Goal: Task Accomplishment & Management: Manage account settings

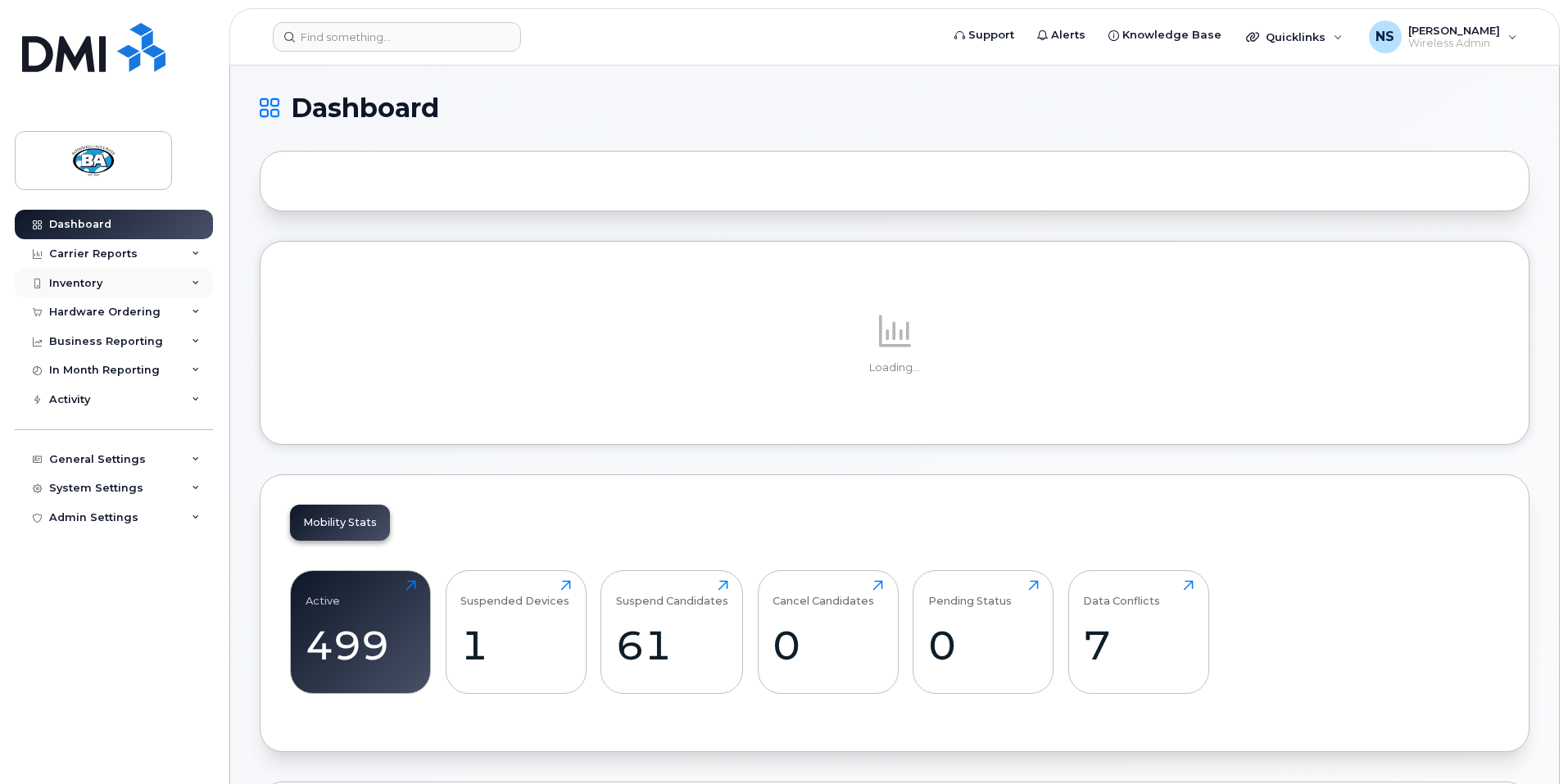
click at [76, 283] on div "Inventory" at bounding box center [76, 284] width 54 height 13
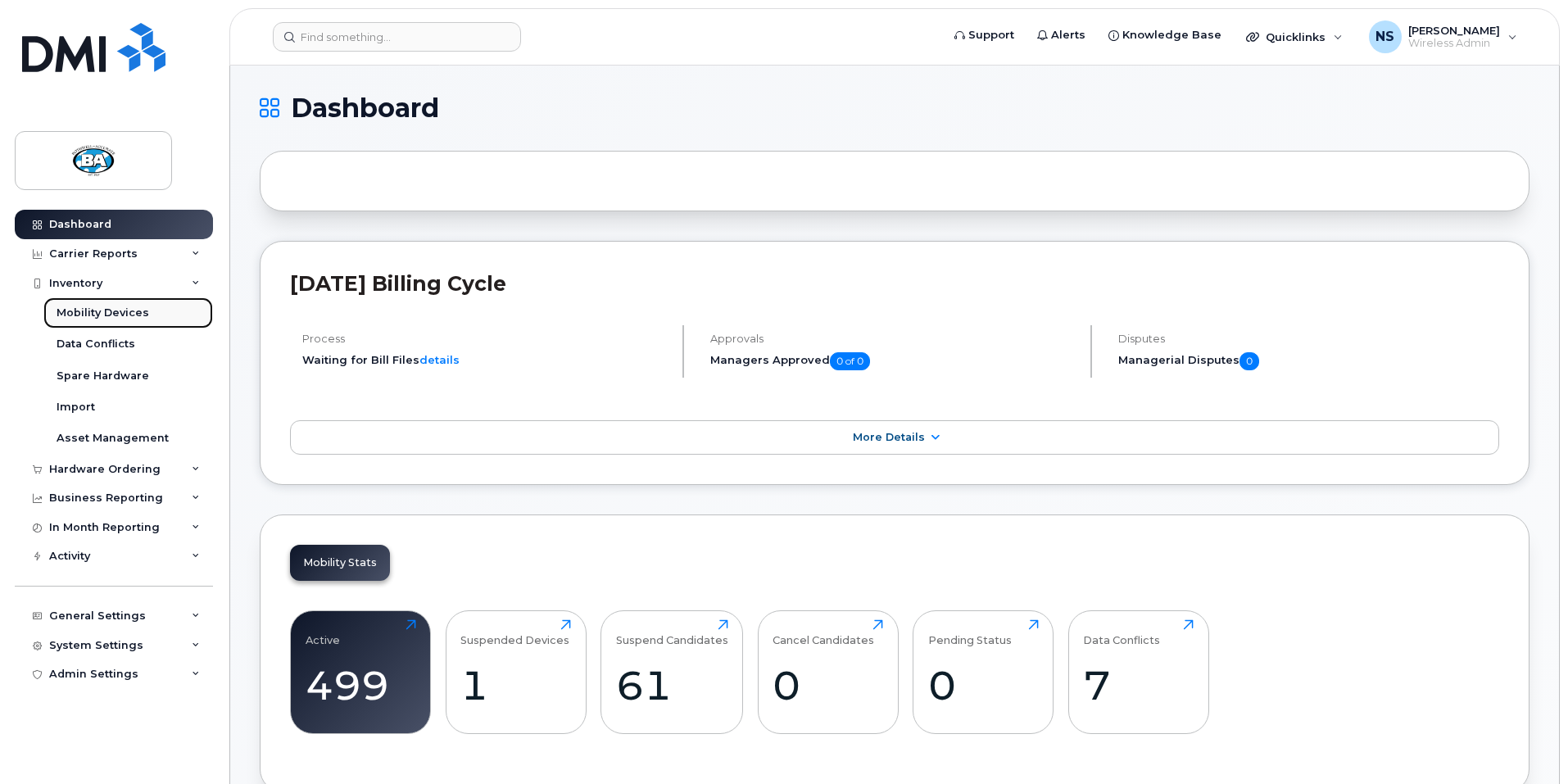
click at [92, 313] on div "Mobility Devices" at bounding box center [103, 313] width 92 height 15
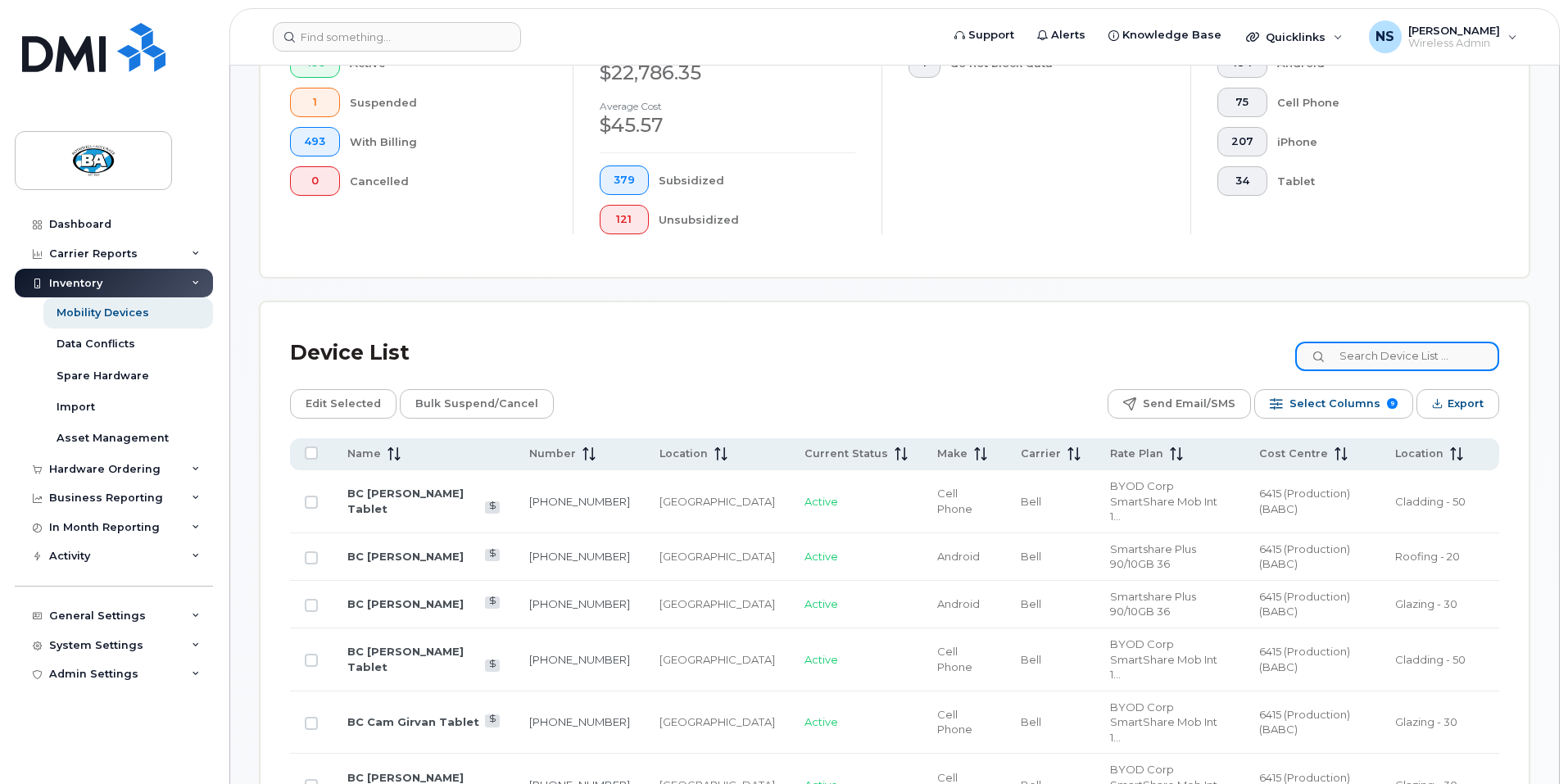
click at [1424, 350] on input at bounding box center [1397, 356] width 204 height 30
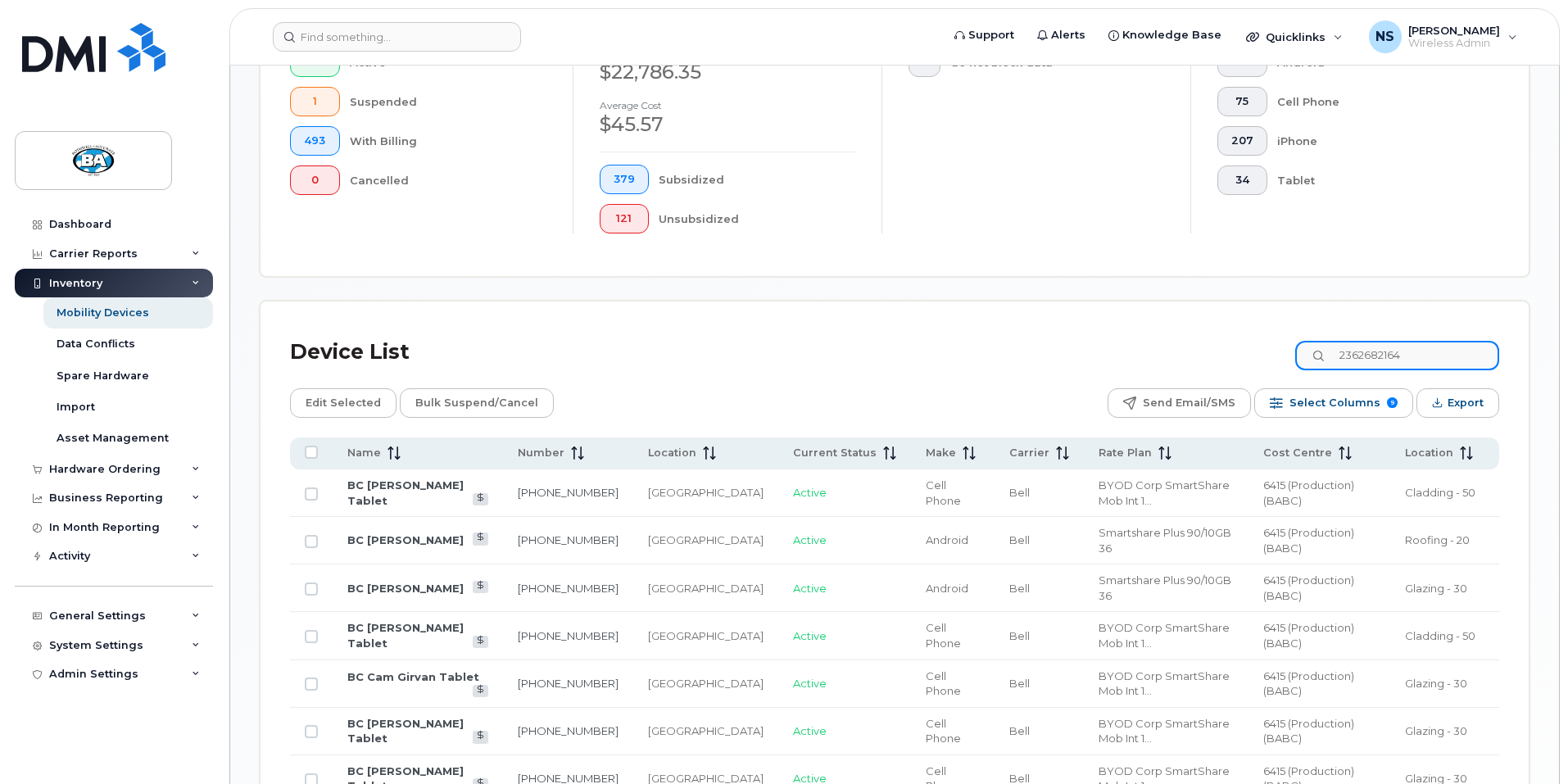
scroll to position [345, 0]
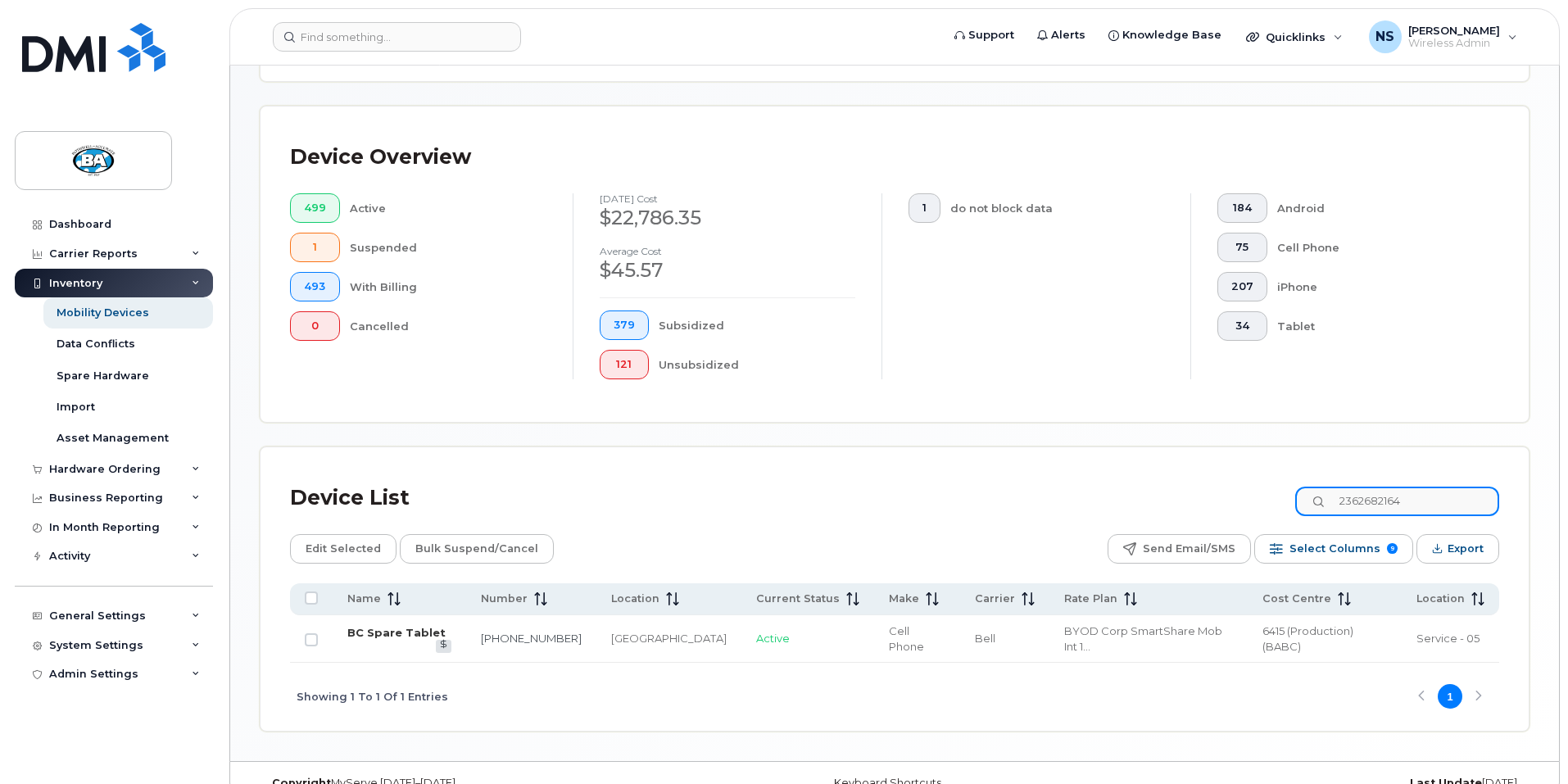
type input "2362682164"
click at [374, 626] on link "BC Spare Tablet" at bounding box center [396, 632] width 98 height 13
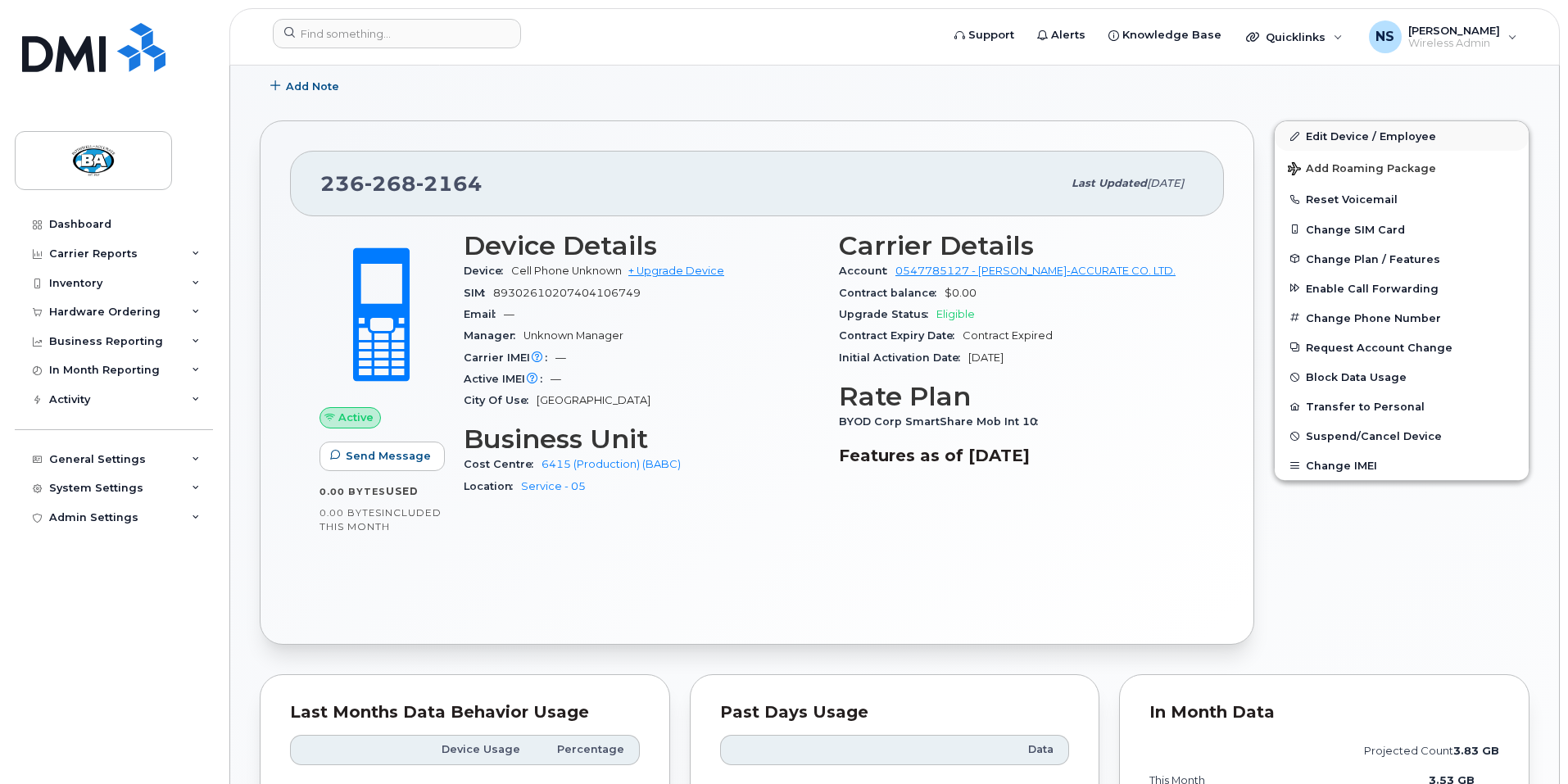
scroll to position [327, 0]
click at [1377, 137] on link "Edit Device / Employee" at bounding box center [1402, 135] width 254 height 30
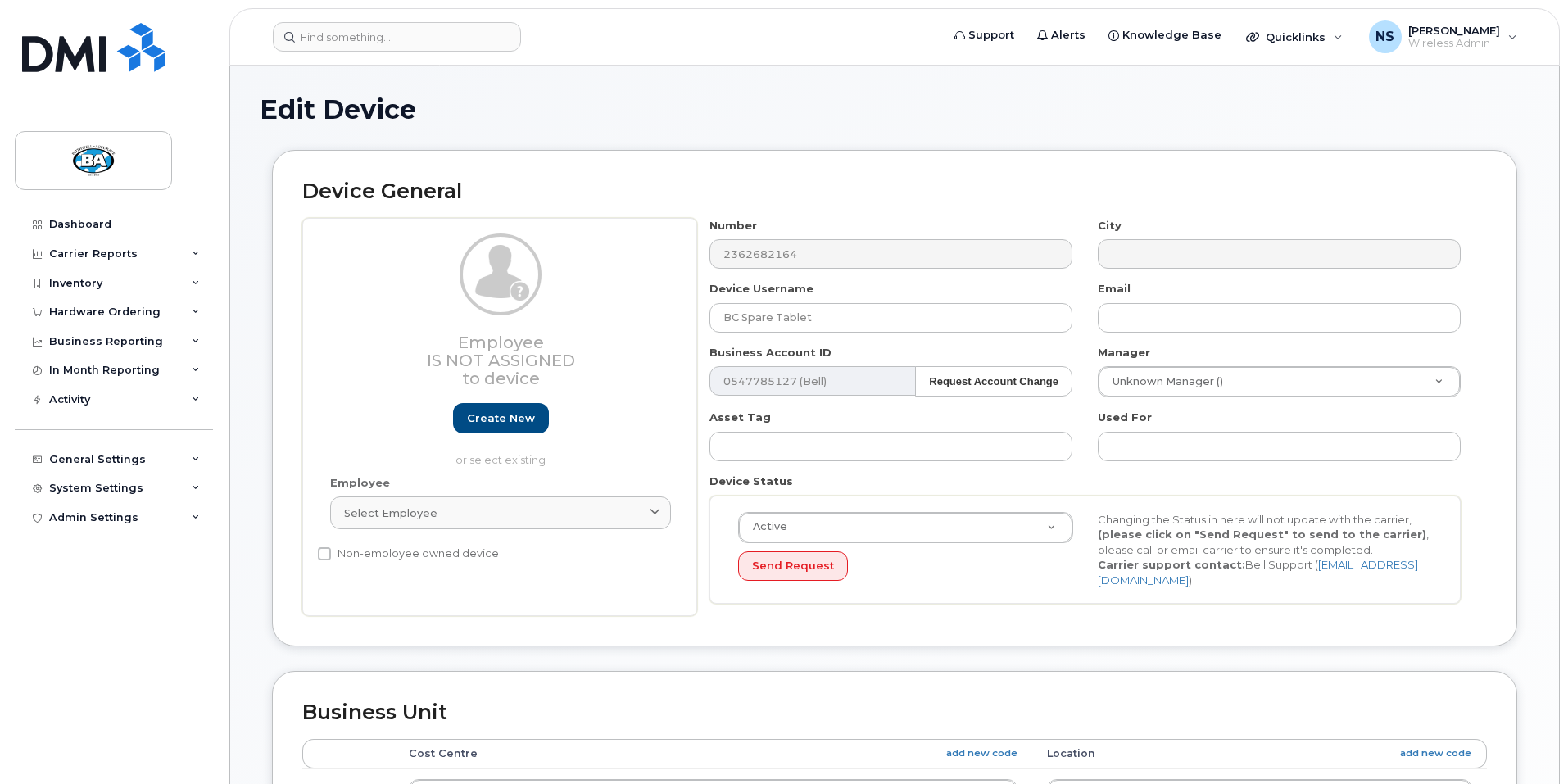
select select "29558521"
select select "13518067"
click at [868, 312] on input "BC Spare Tablet" at bounding box center [891, 318] width 363 height 30
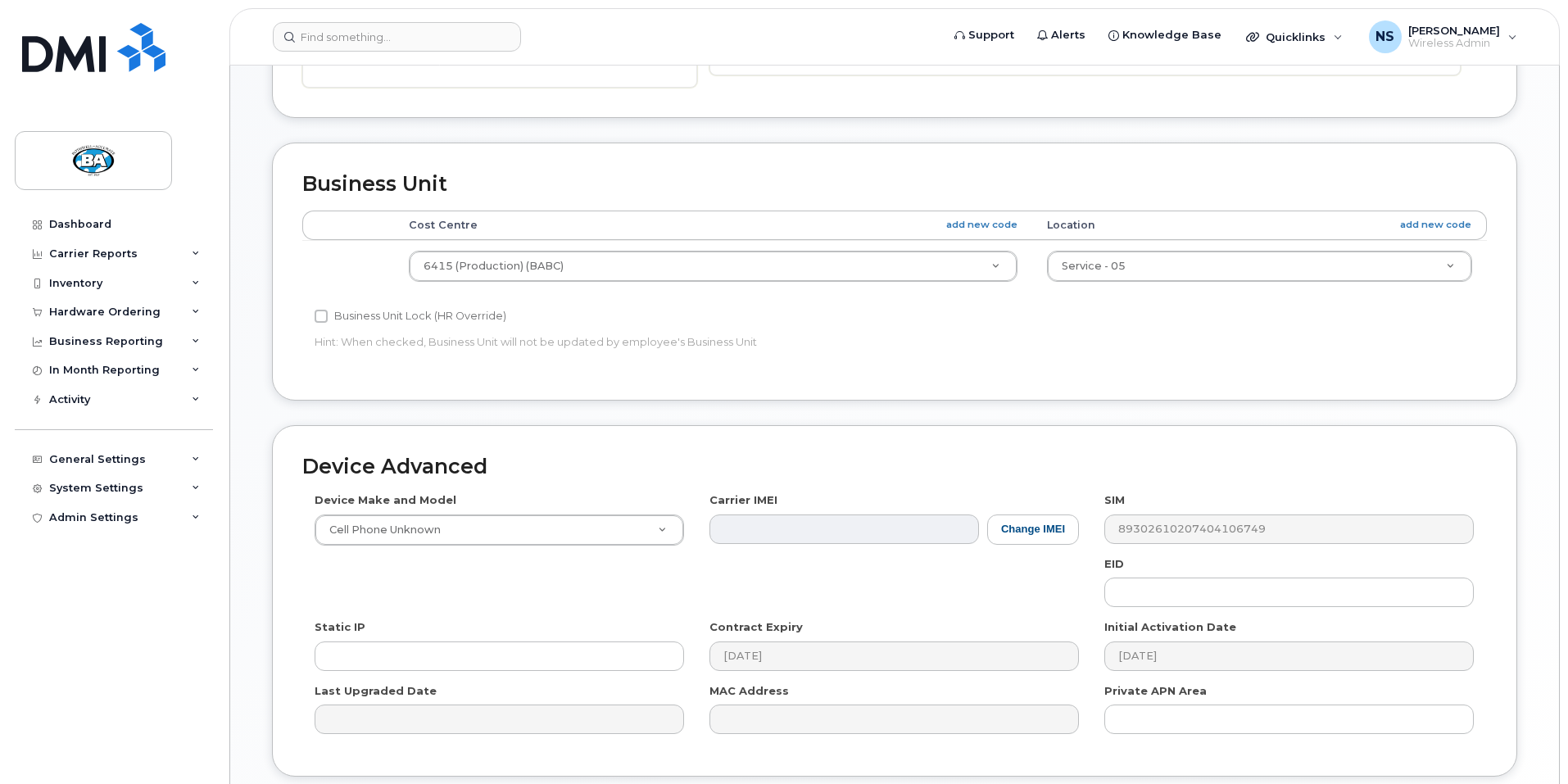
scroll to position [651, 0]
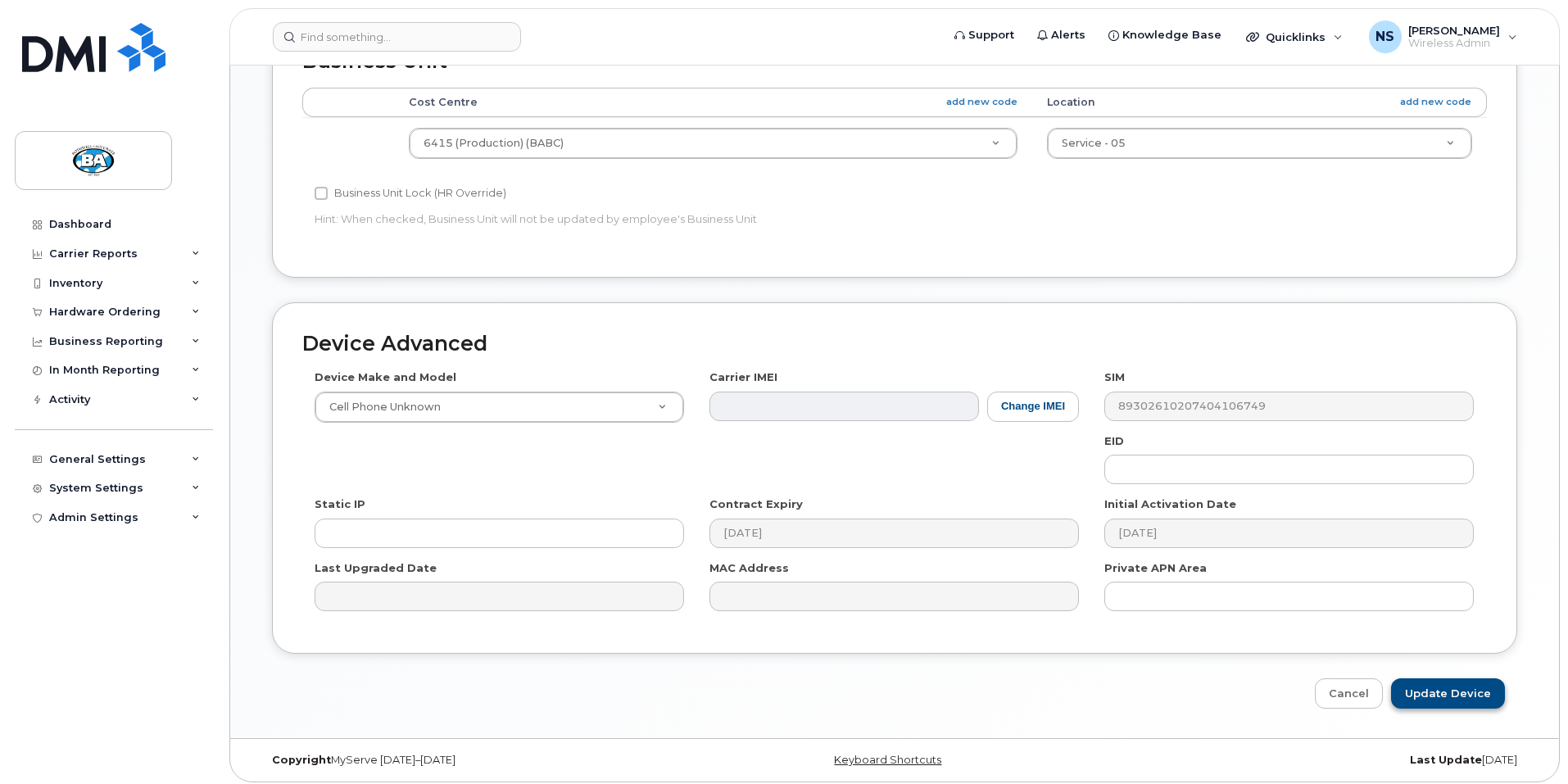
type input "BC Frederick Kenworthy"
click at [1452, 690] on input "Update Device" at bounding box center [1448, 693] width 114 height 31
type input "Saving..."
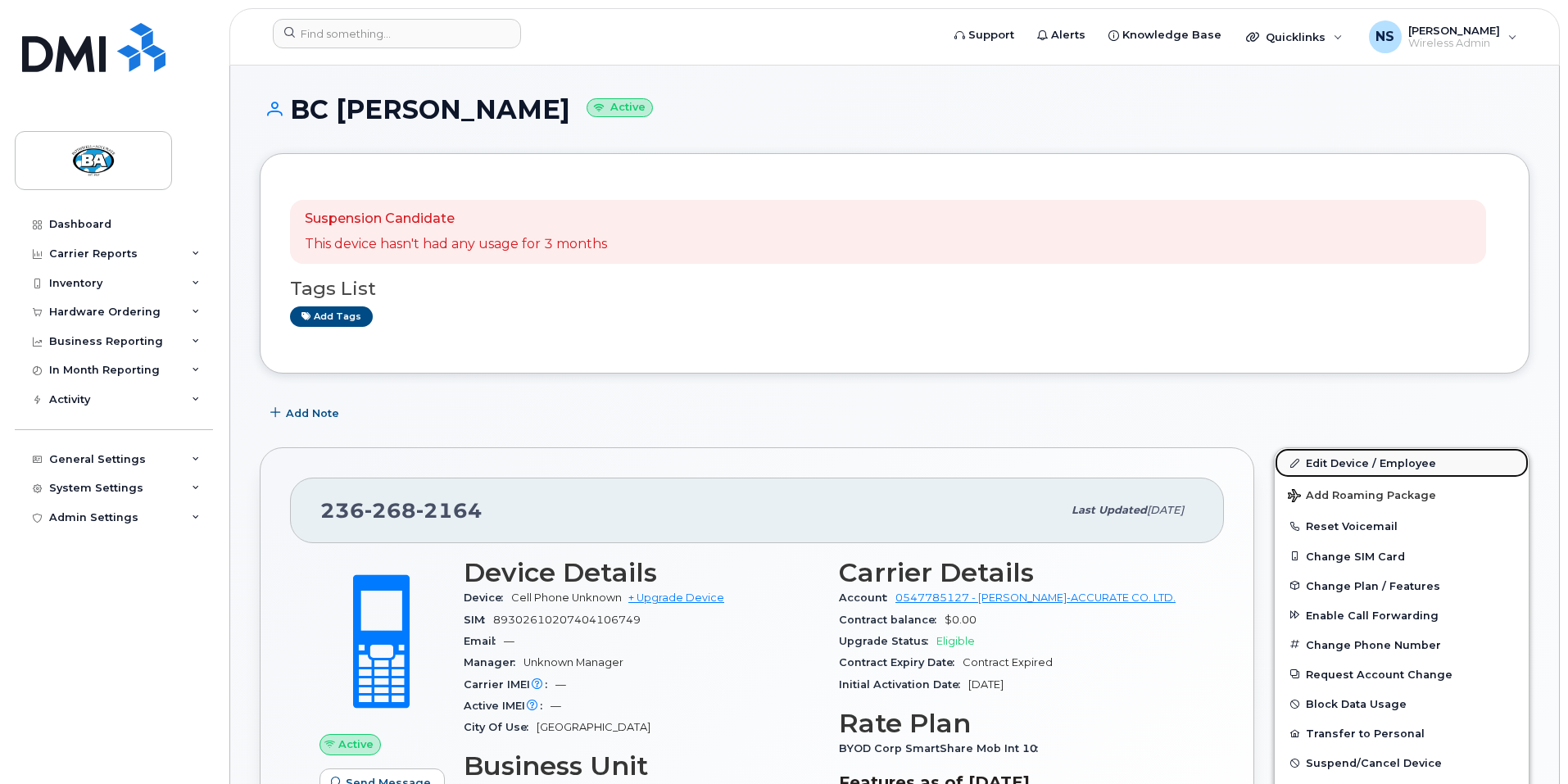
click at [1376, 461] on link "Edit Device / Employee" at bounding box center [1402, 462] width 254 height 30
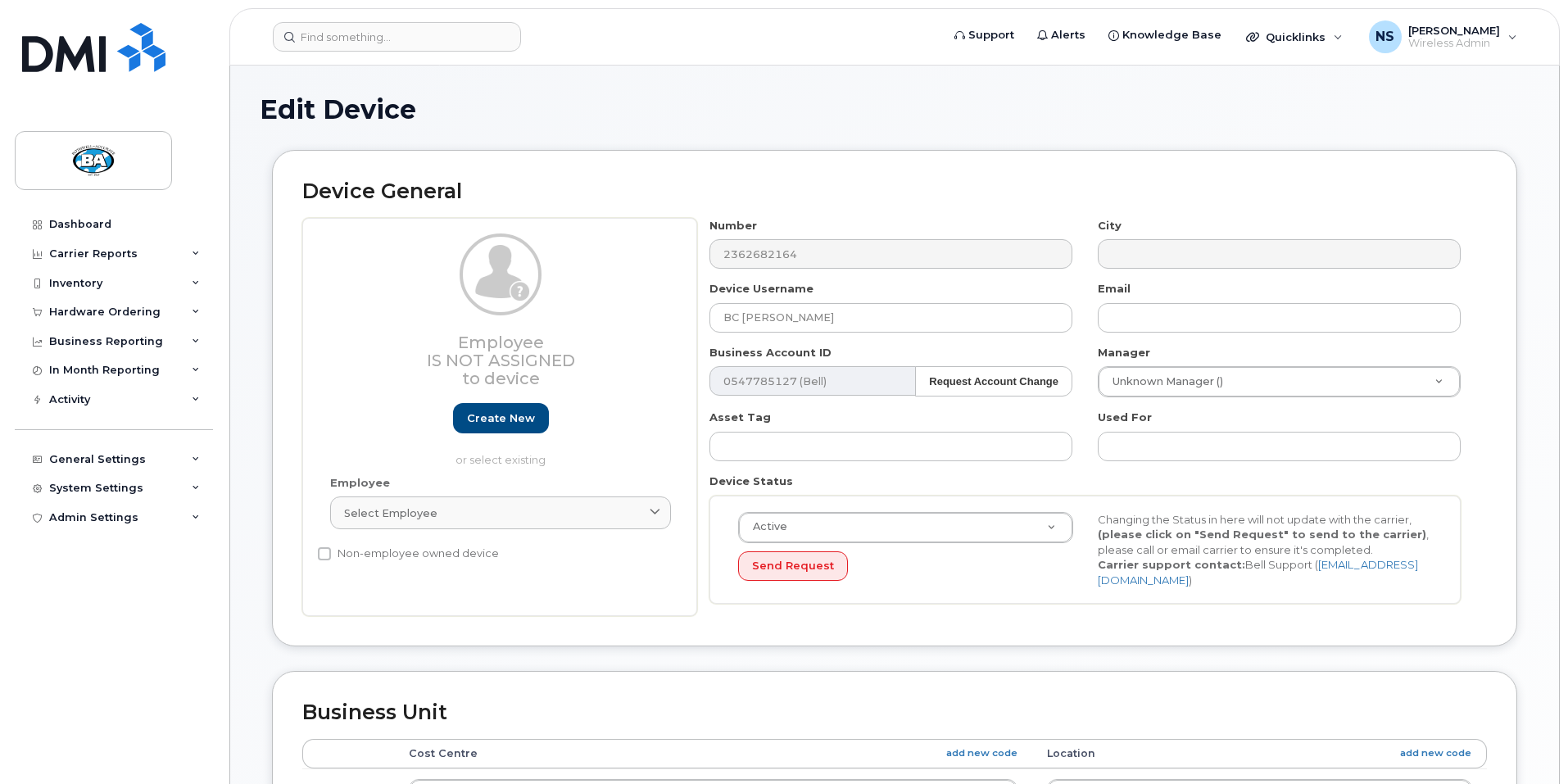
select select "29558521"
select select "13518067"
click at [919, 317] on input "BC Frederick Kenworthy" at bounding box center [891, 318] width 363 height 30
type input "BC Frederick Kenworthy Tablet"
click at [928, 334] on div "Number 2362682164 City Device Username BC Frederick Kenworthy Tablet Email Busi…" at bounding box center [1085, 417] width 777 height 399
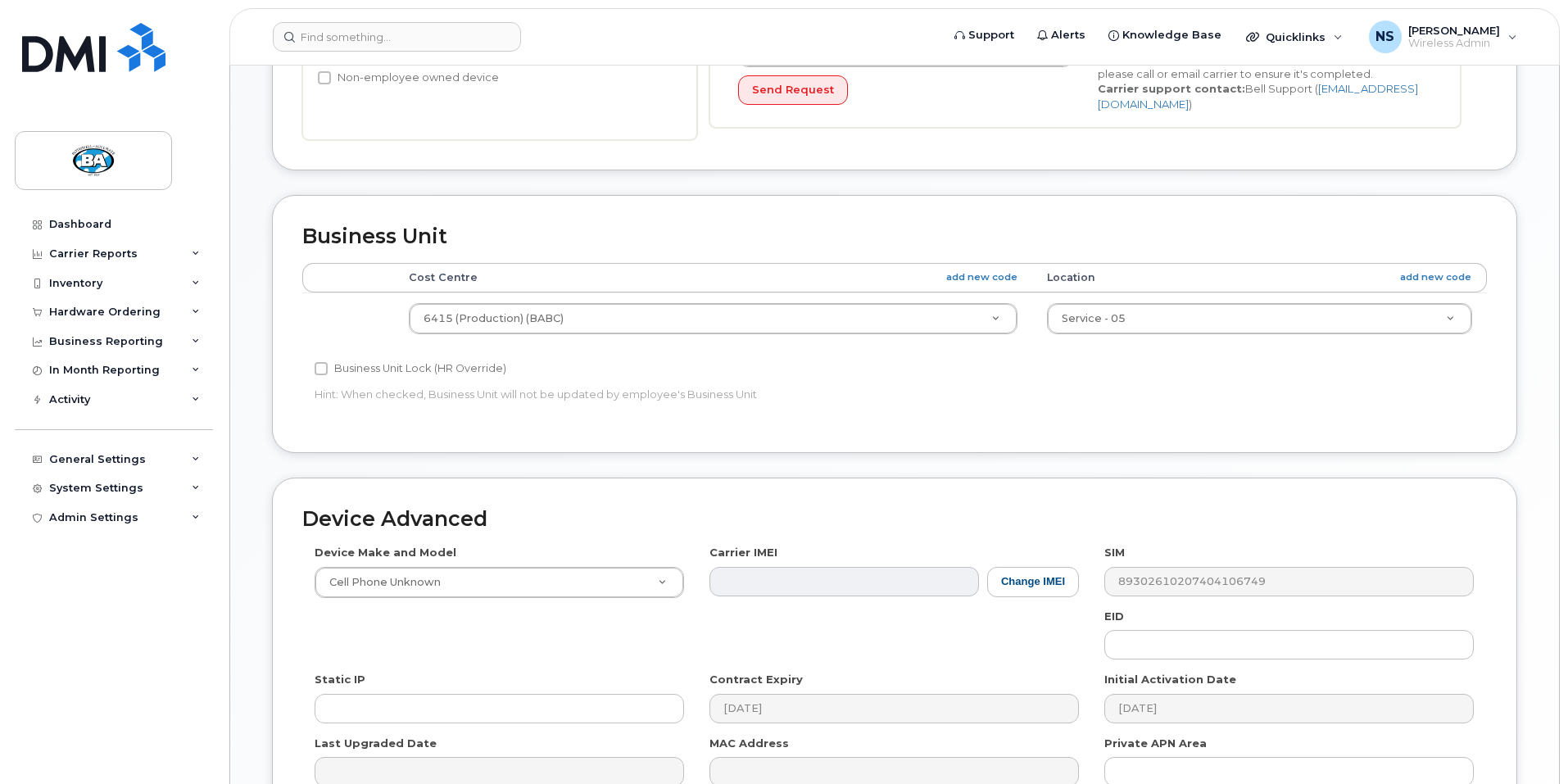
scroll to position [651, 0]
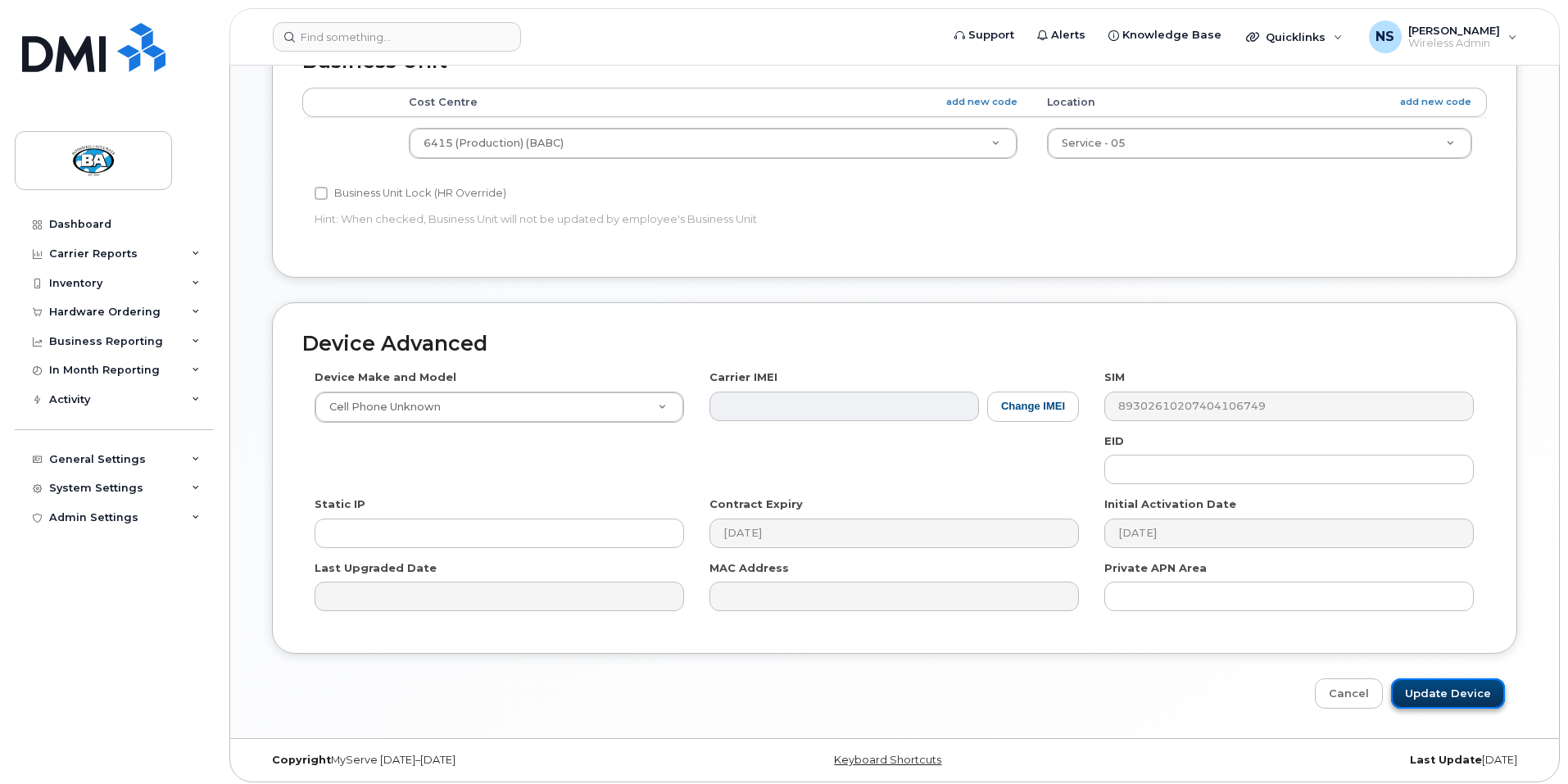
click at [1453, 683] on input "Update Device" at bounding box center [1448, 693] width 114 height 31
type input "Saving..."
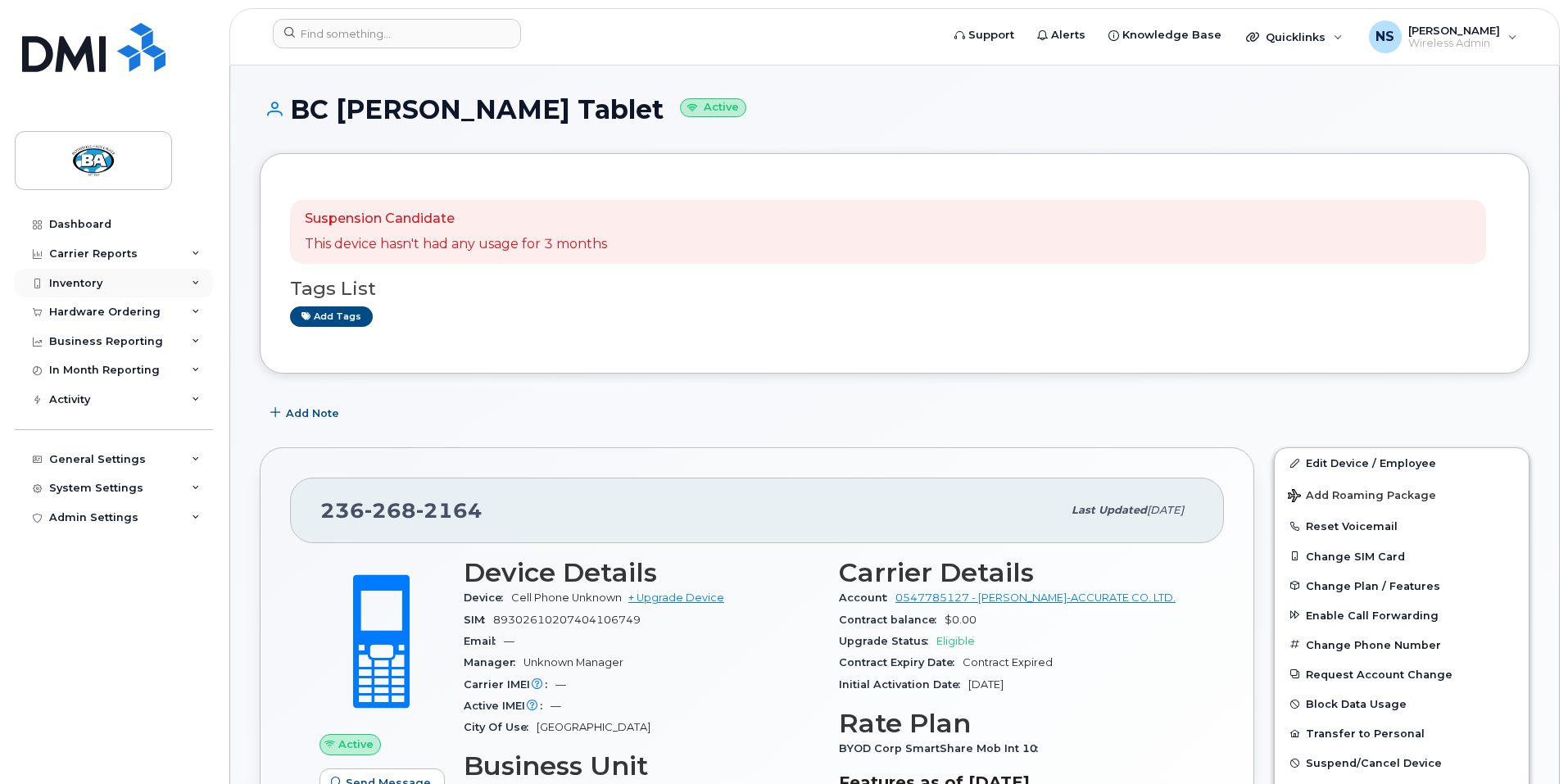
click at [73, 284] on div "Inventory" at bounding box center [76, 284] width 54 height 13
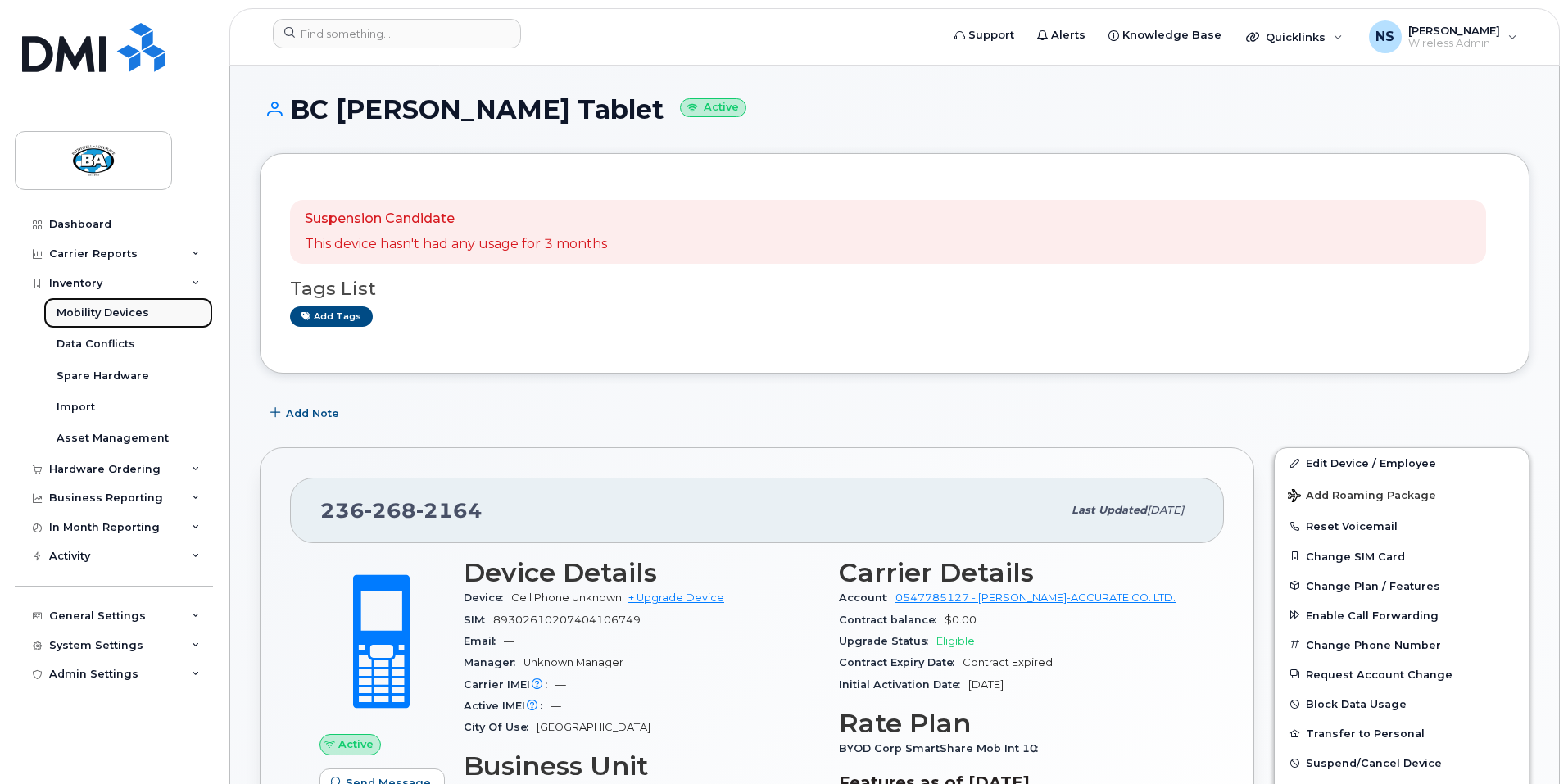
click at [68, 311] on div "Mobility Devices" at bounding box center [103, 313] width 92 height 15
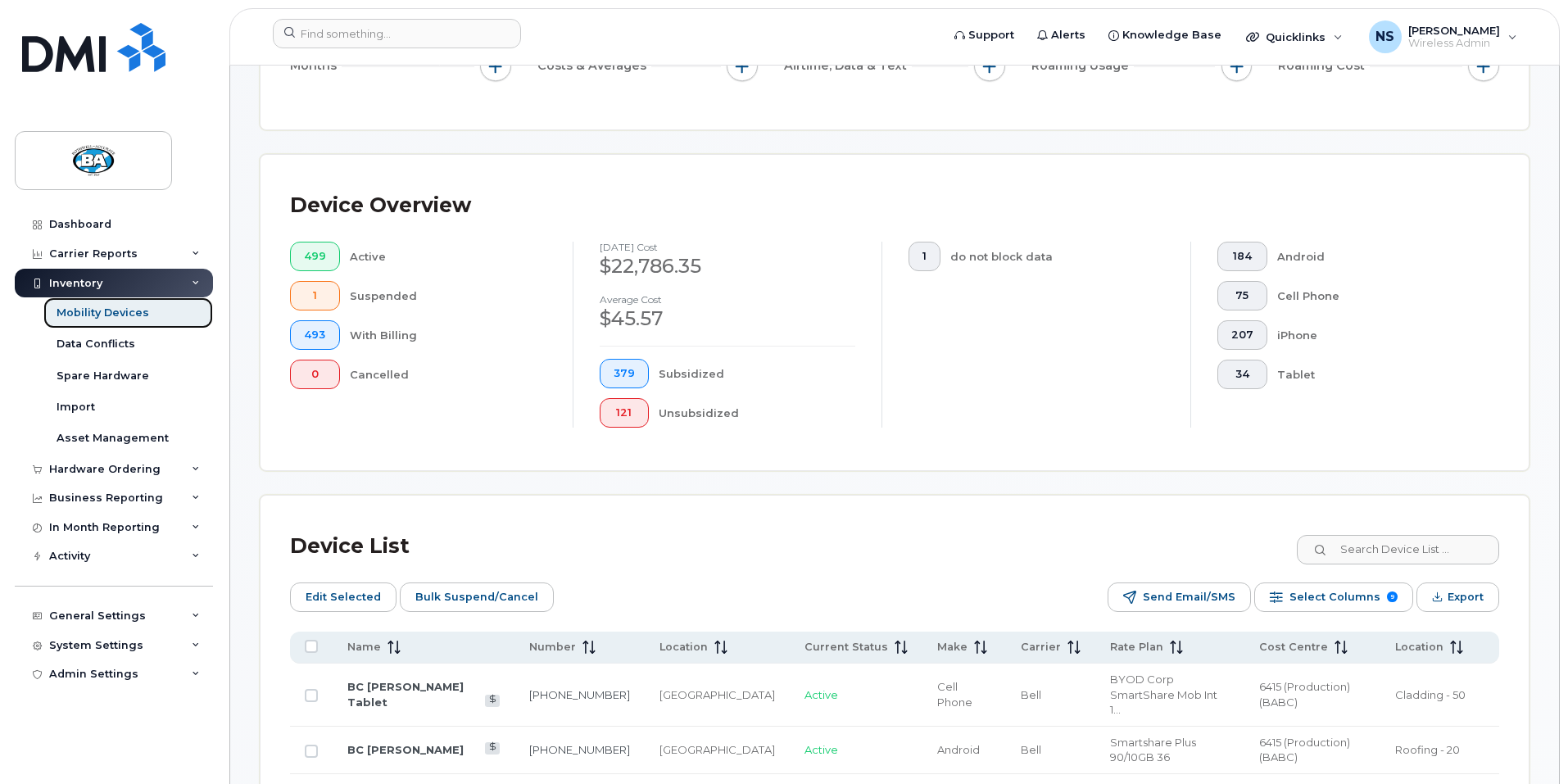
scroll to position [327, 0]
click at [1423, 538] on input at bounding box center [1397, 548] width 204 height 30
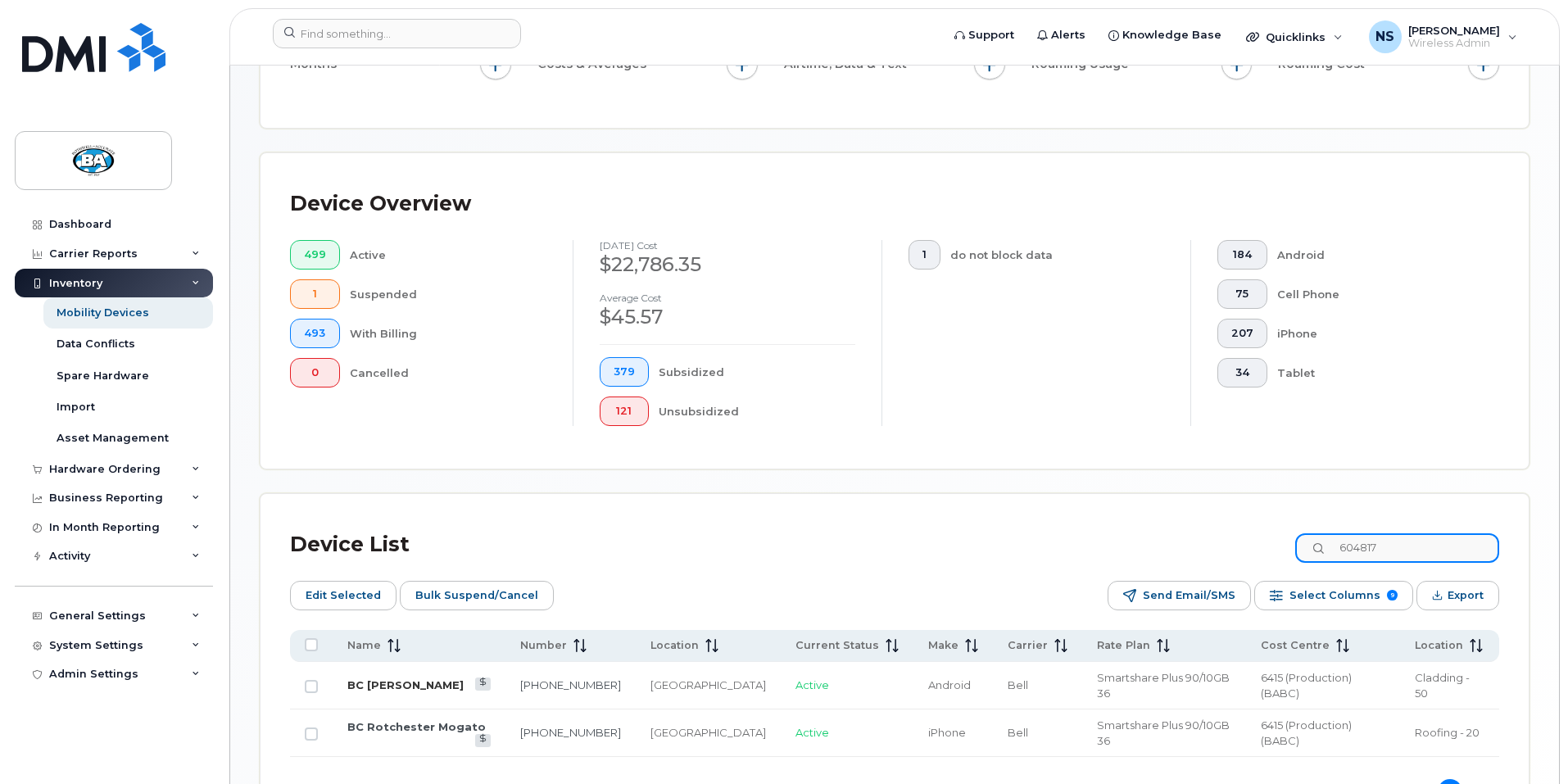
type input "604817"
click at [408, 678] on link "BC [PERSON_NAME]" at bounding box center [405, 685] width 116 height 13
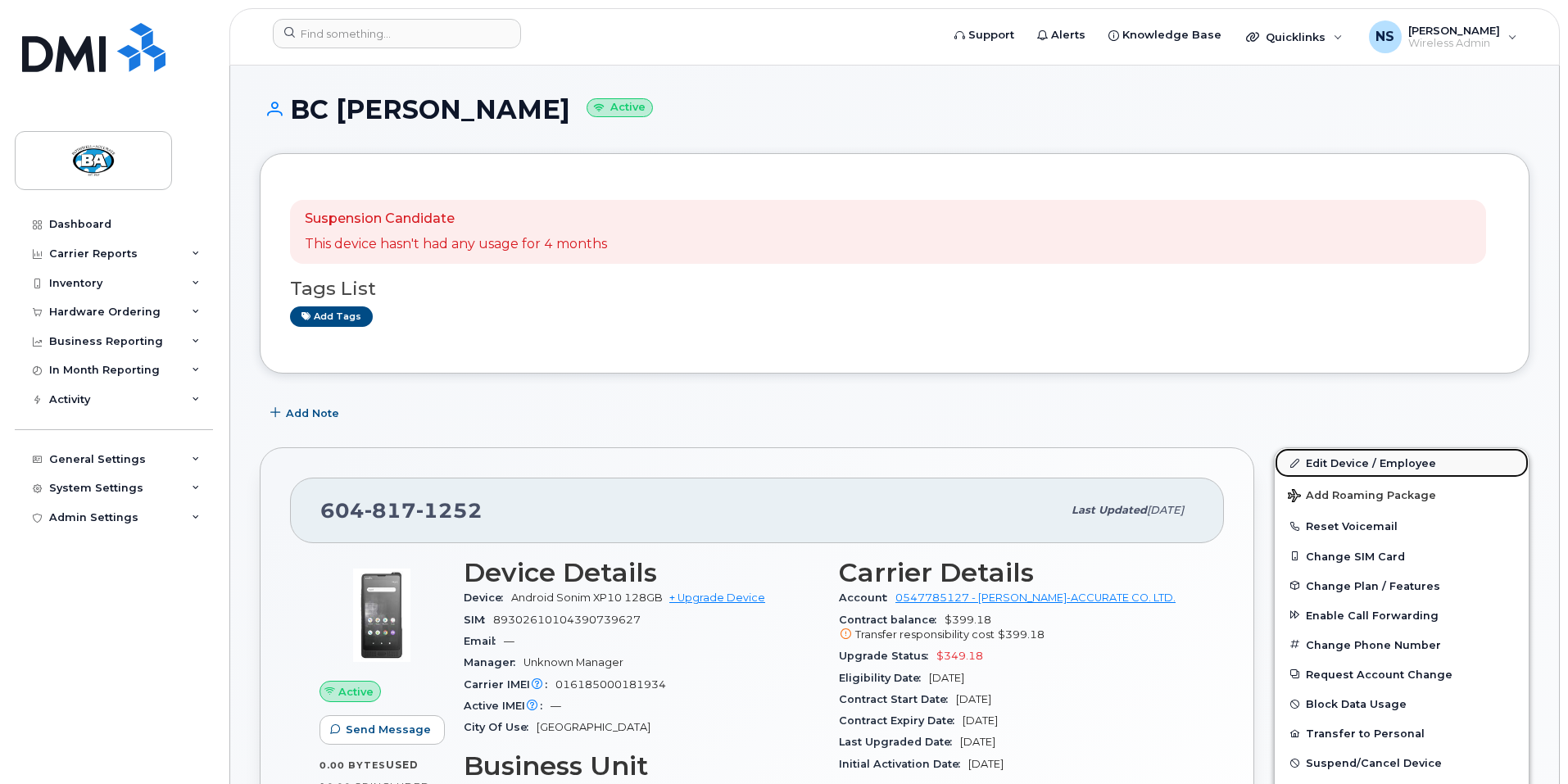
click at [1374, 462] on link "Edit Device / Employee" at bounding box center [1402, 462] width 254 height 30
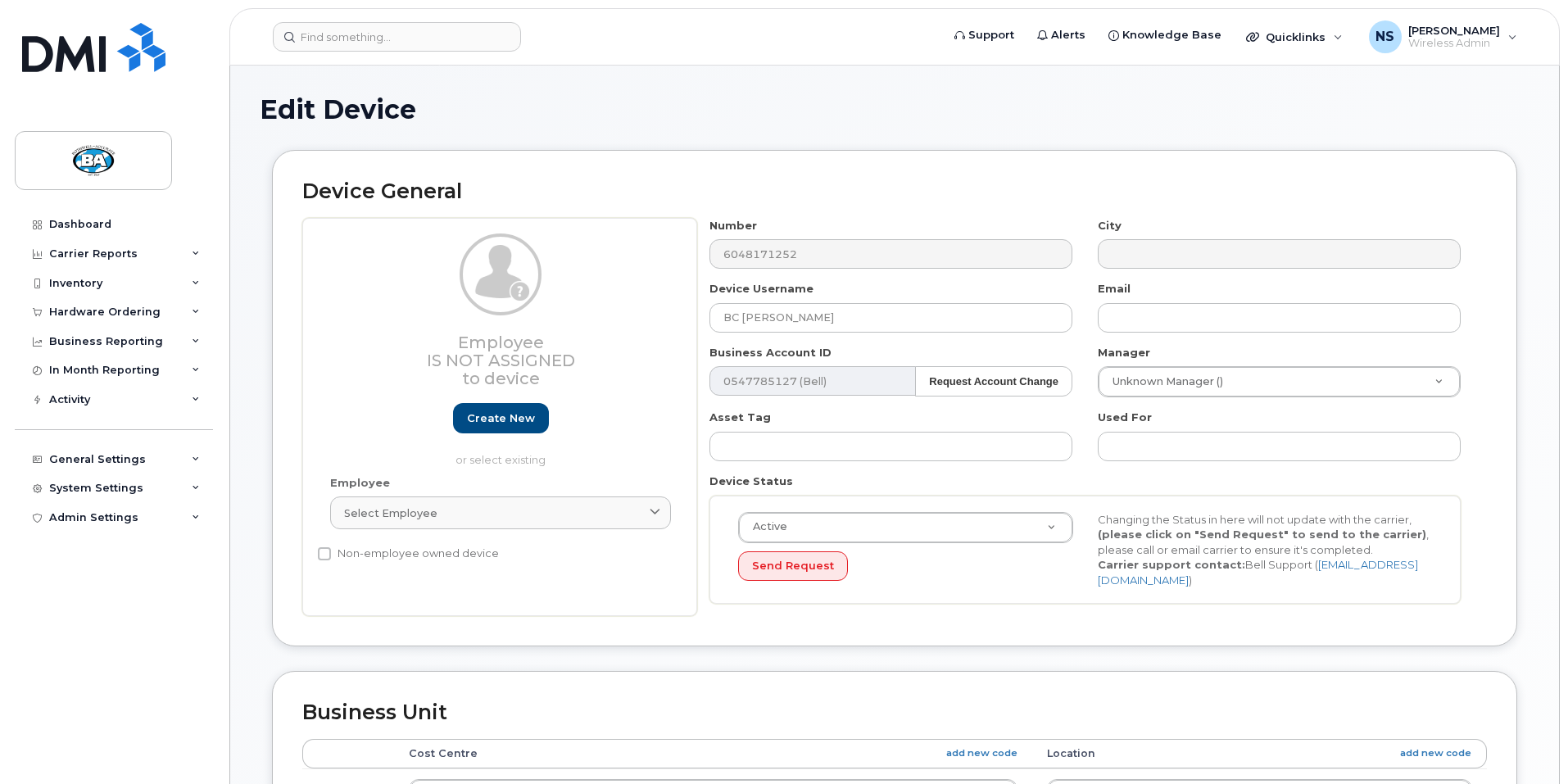
select select "29558521"
select select "13518072"
click at [831, 308] on input "BC [PERSON_NAME]" at bounding box center [891, 318] width 363 height 30
type input "BC [PERSON_NAME]"
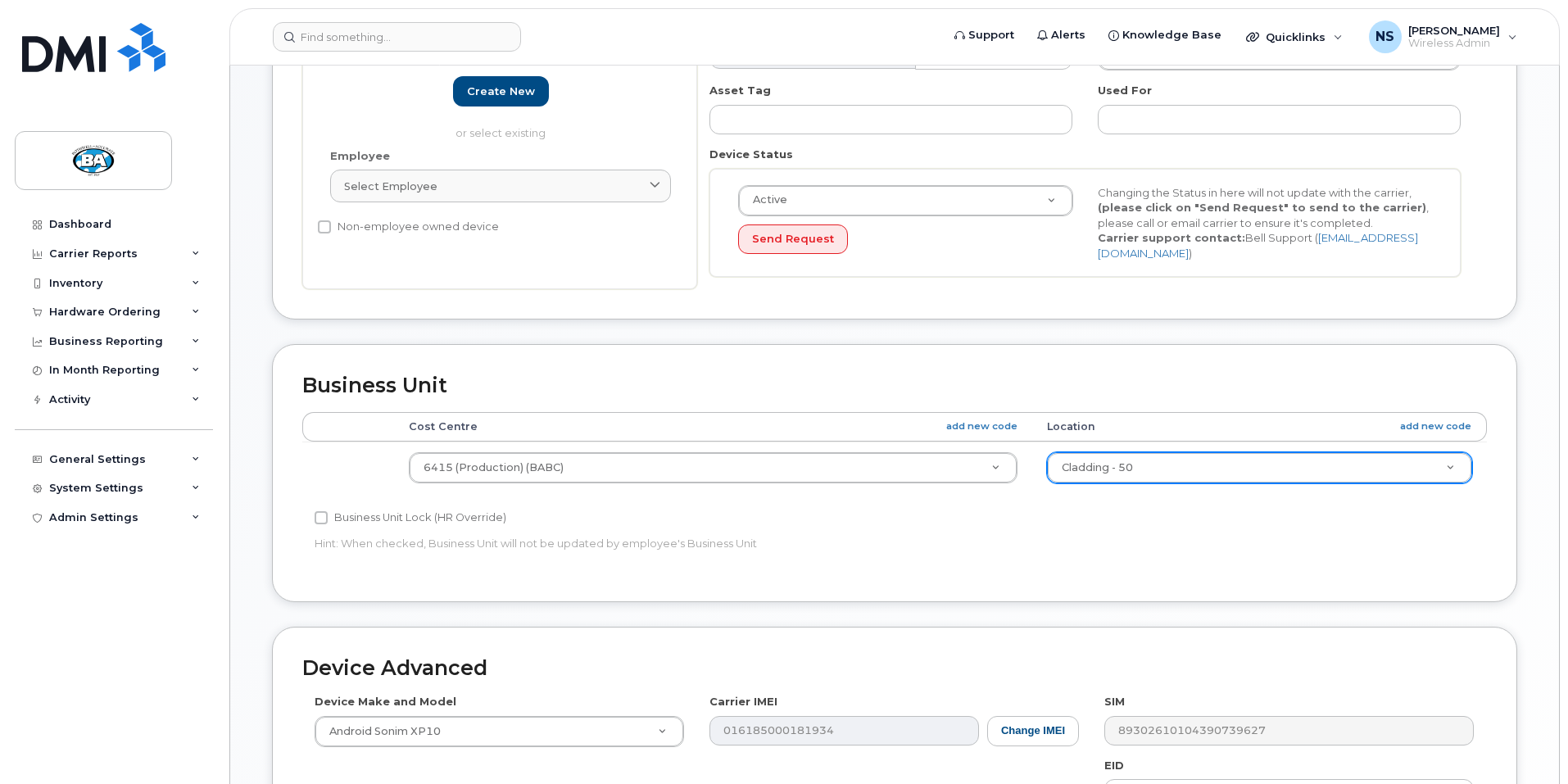
scroll to position [327, 0]
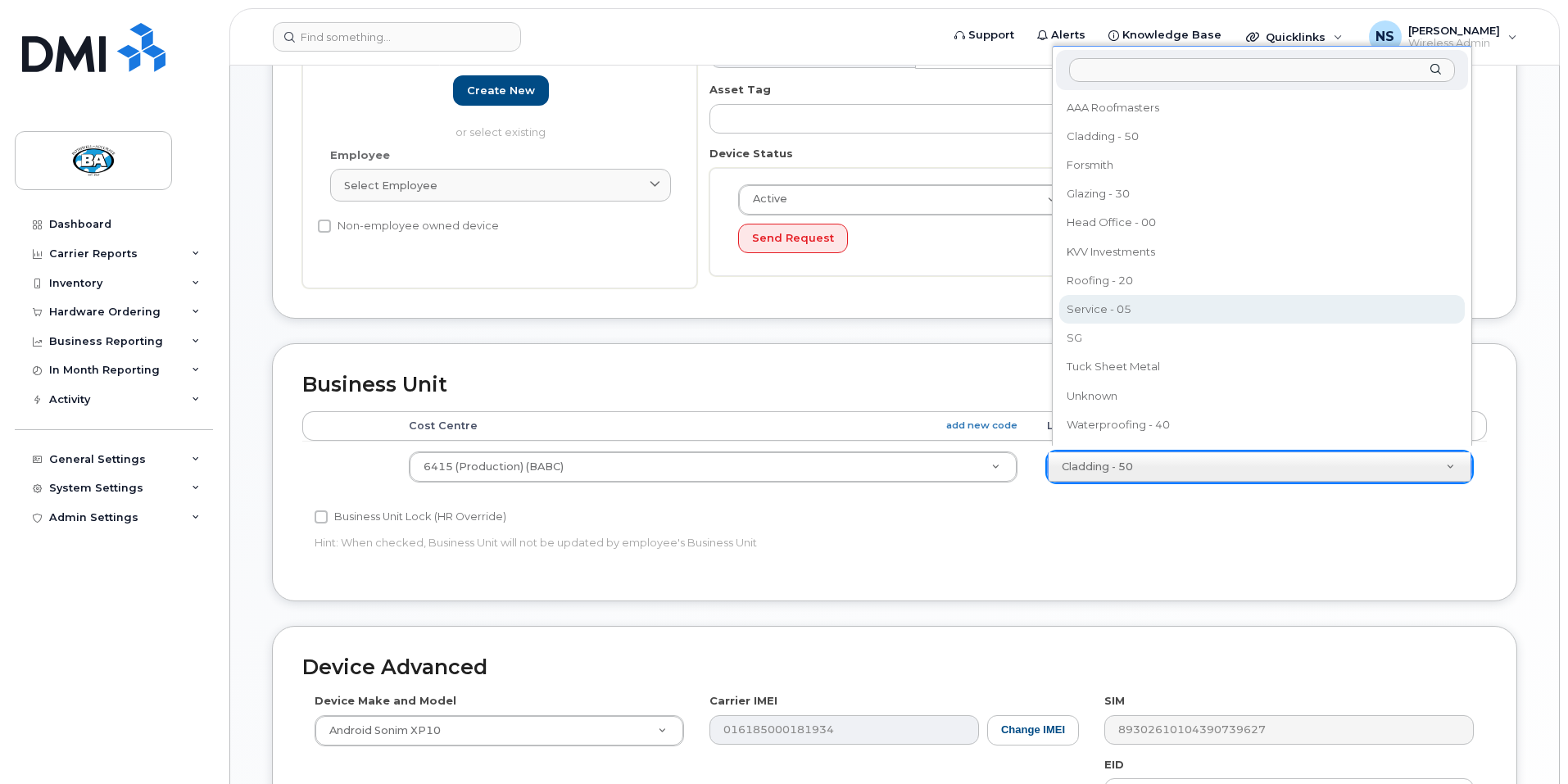
select select "13518067"
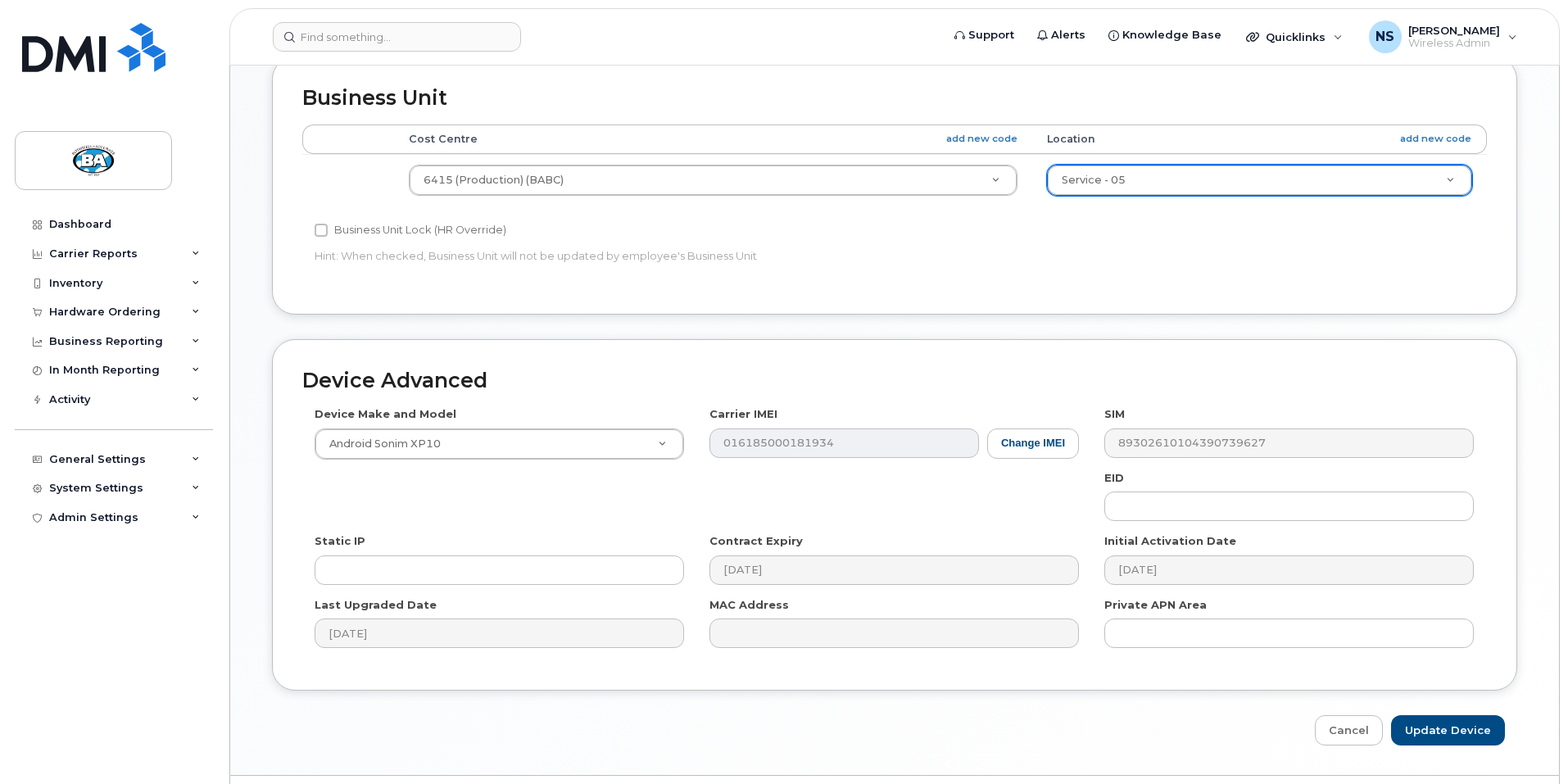
scroll to position [651, 0]
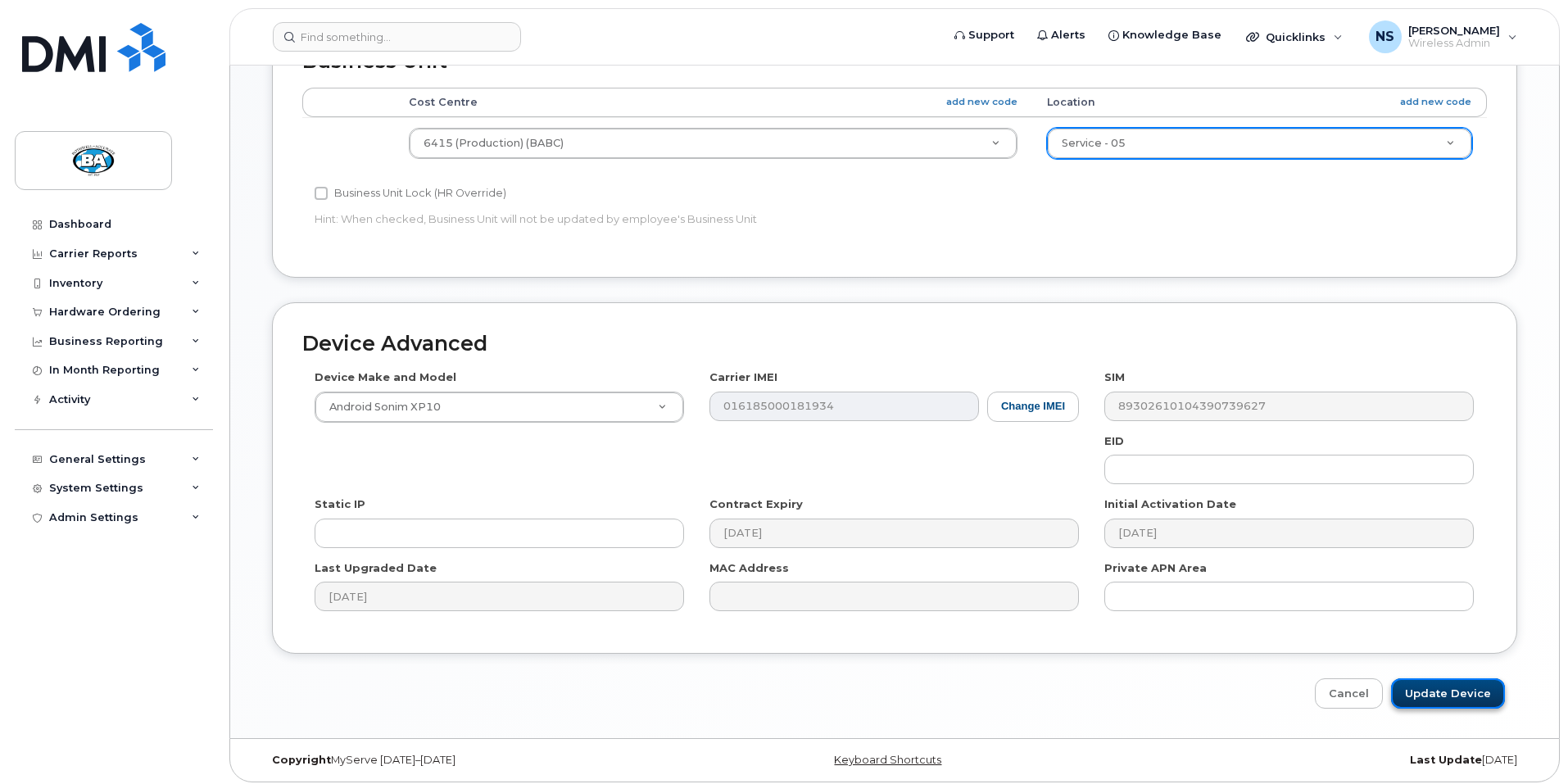
click at [1429, 689] on input "Update Device" at bounding box center [1448, 693] width 114 height 31
type input "Saving..."
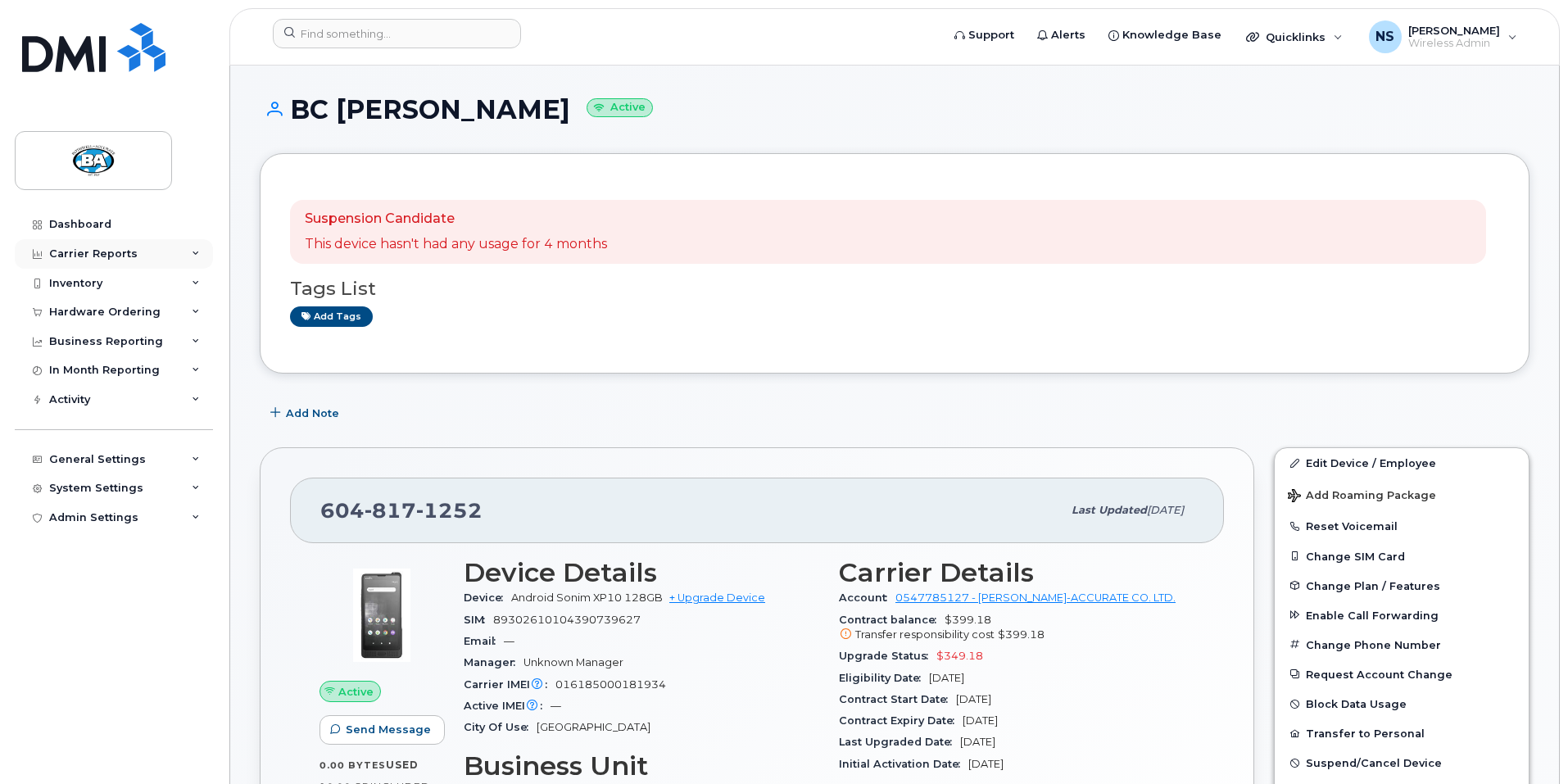
click at [70, 250] on div "Carrier Reports" at bounding box center [93, 254] width 88 height 13
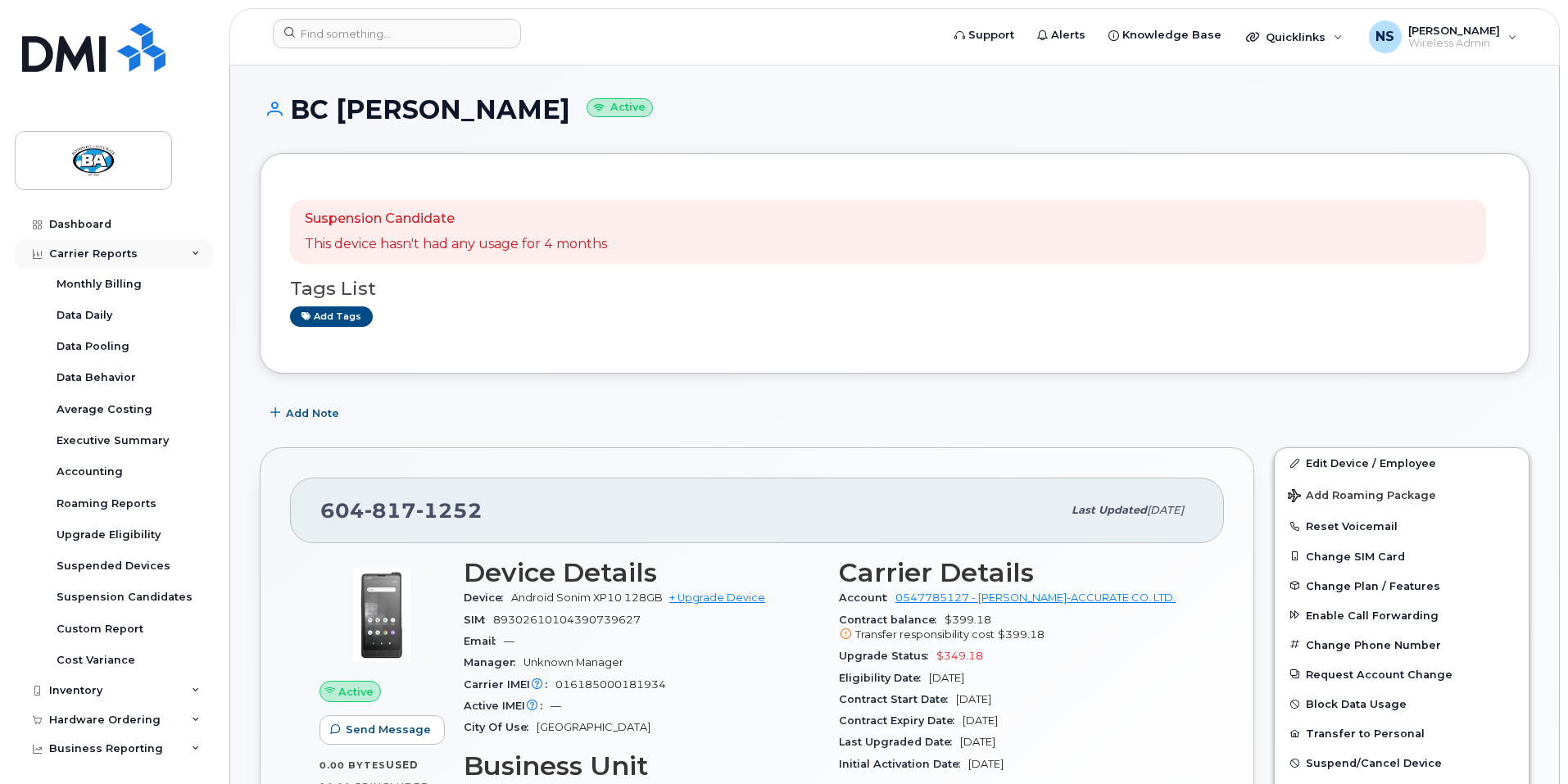
click at [70, 256] on div "Carrier Reports" at bounding box center [93, 254] width 88 height 13
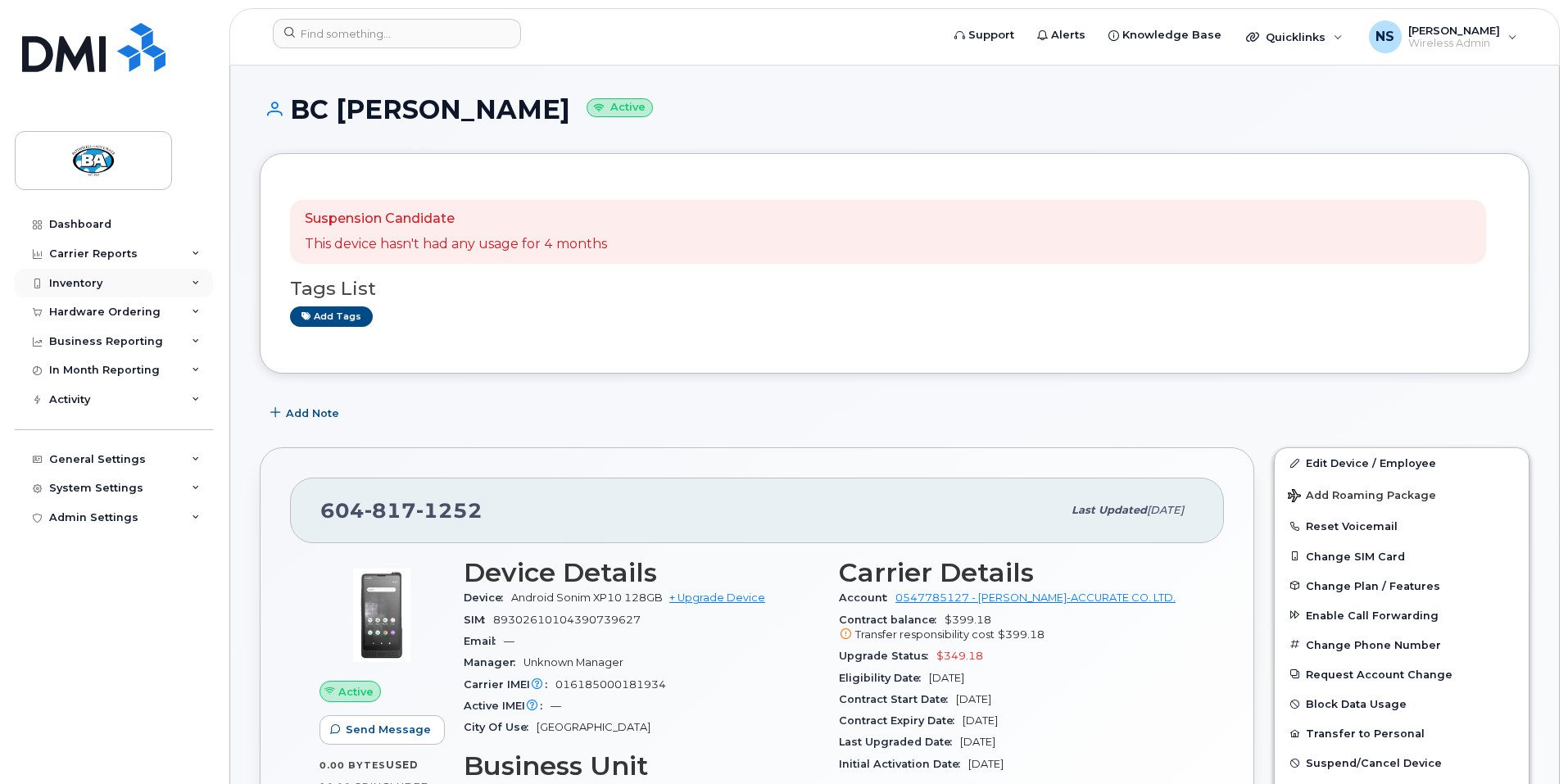
click at [64, 283] on div "Inventory" at bounding box center [76, 284] width 54 height 13
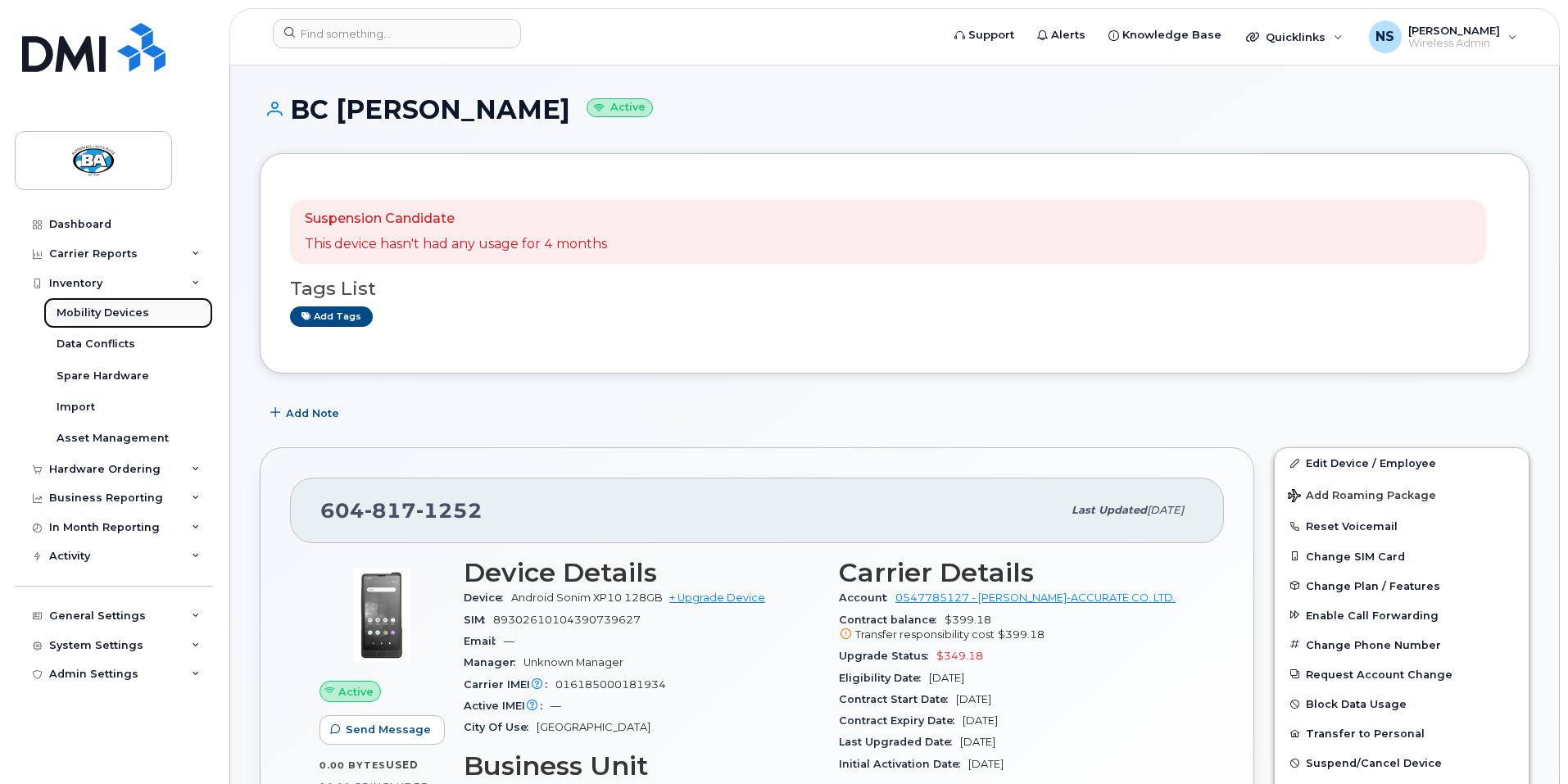
click at [68, 312] on div "Mobility Devices" at bounding box center [103, 313] width 92 height 15
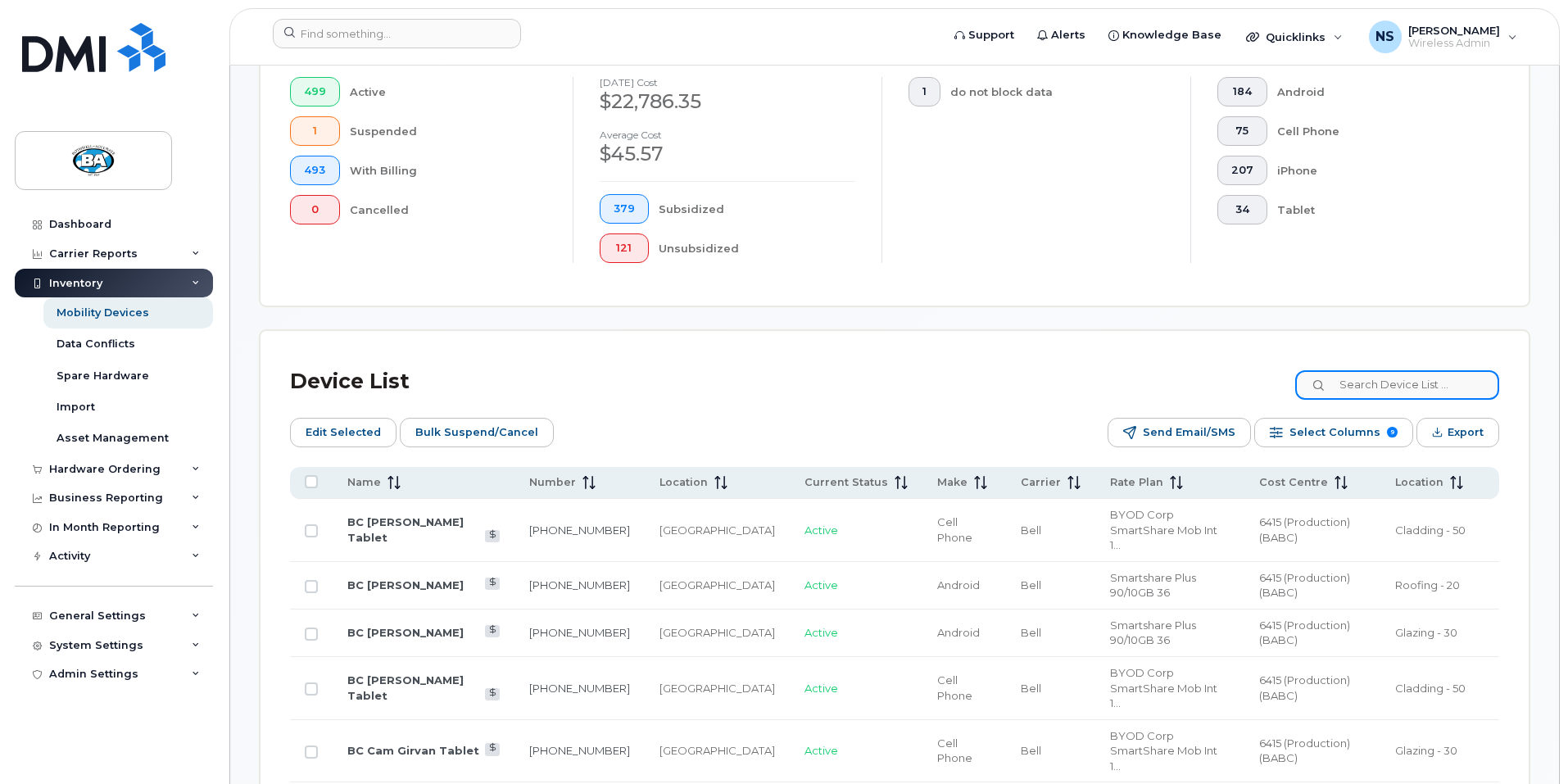
scroll to position [491, 0]
click at [1410, 371] on input at bounding box center [1397, 384] width 204 height 30
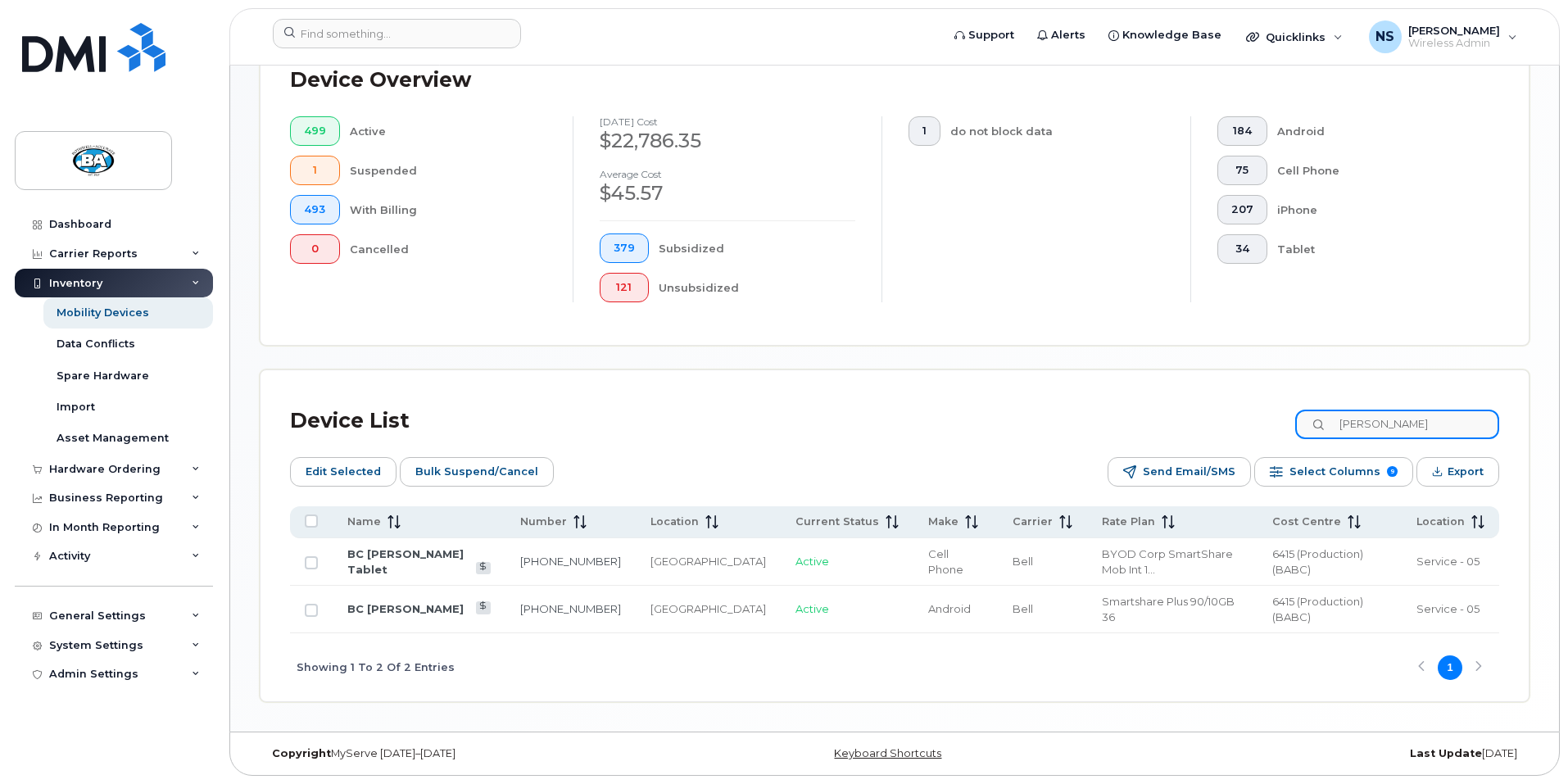
scroll to position [437, 0]
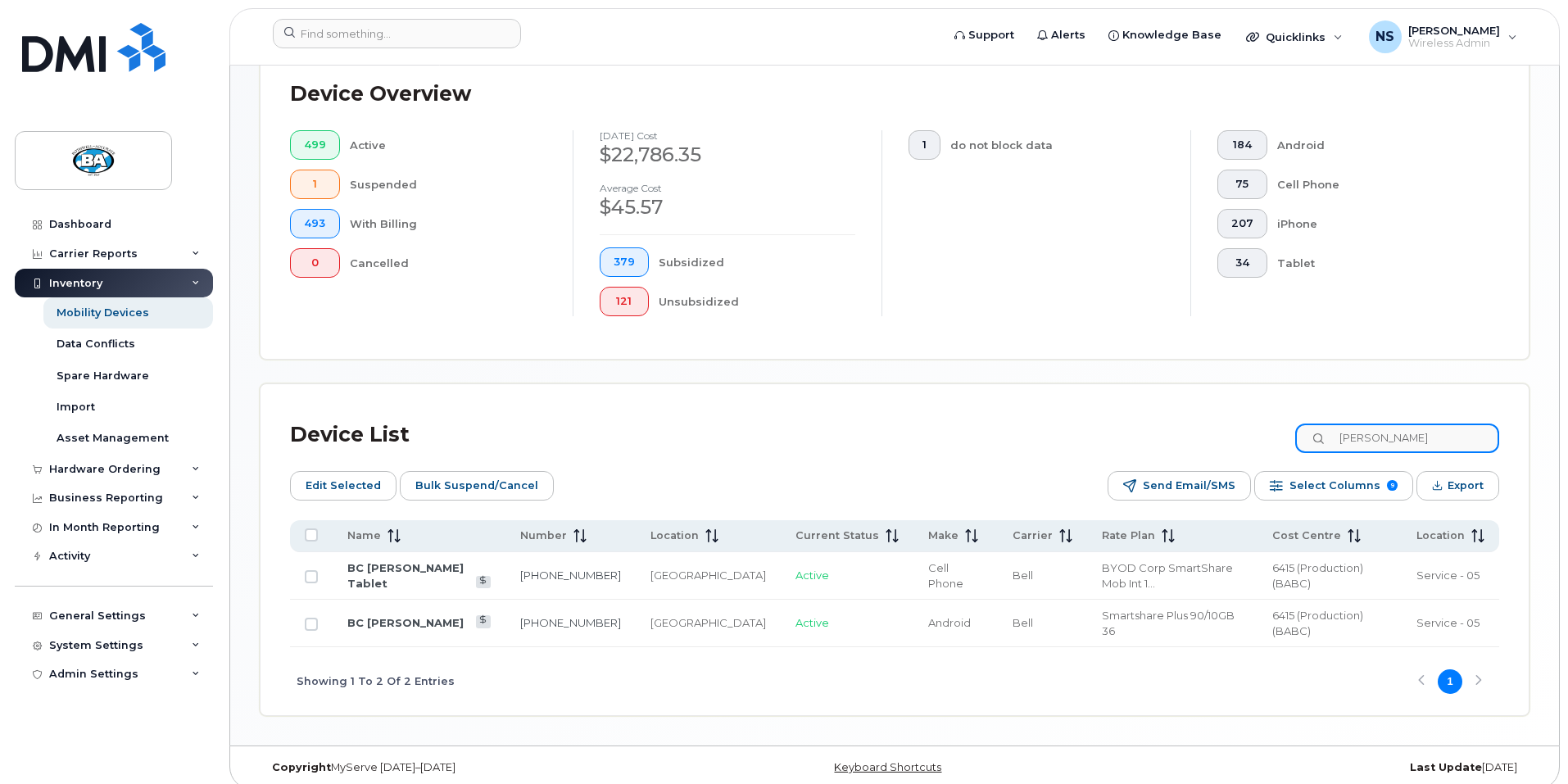
type input "frederick"
